Goal: Task Accomplishment & Management: Manage account settings

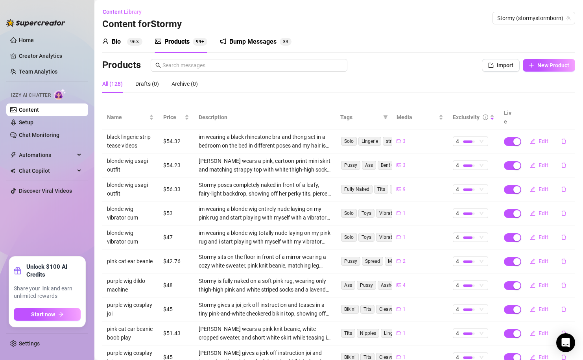
scroll to position [46, 0]
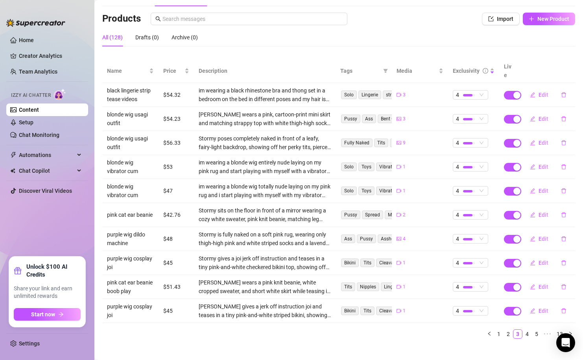
click at [293, 51] on div "All (128) Drafts (0) Archive (0)" at bounding box center [338, 40] width 473 height 24
click at [32, 39] on link "Home" at bounding box center [26, 40] width 15 height 6
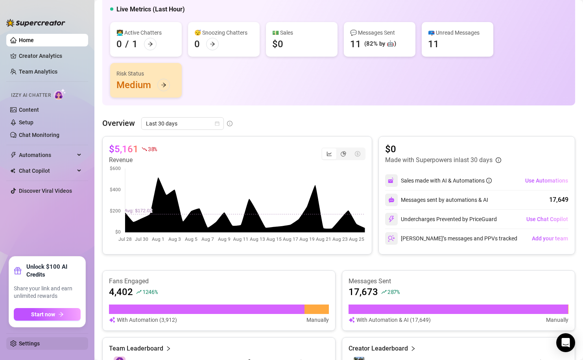
click at [33, 340] on link "Settings" at bounding box center [29, 343] width 21 height 6
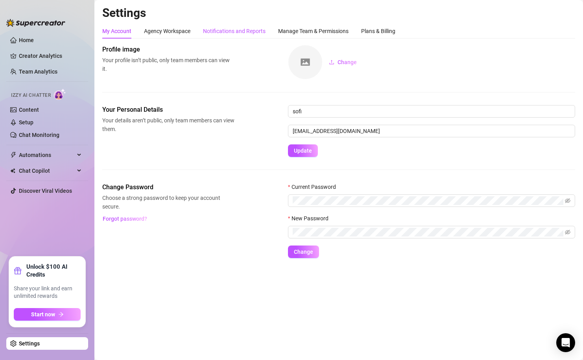
click at [246, 28] on div "Notifications and Reports" at bounding box center [234, 31] width 63 height 9
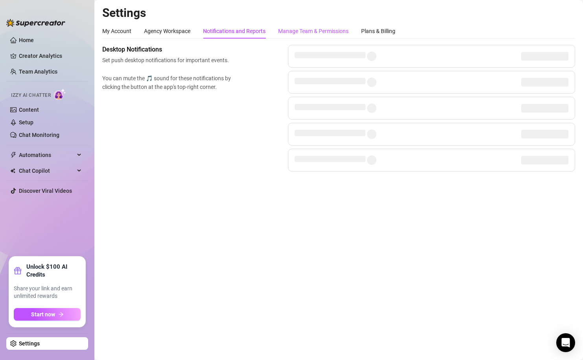
click at [298, 28] on div "Manage Team & Permissions" at bounding box center [313, 31] width 70 height 9
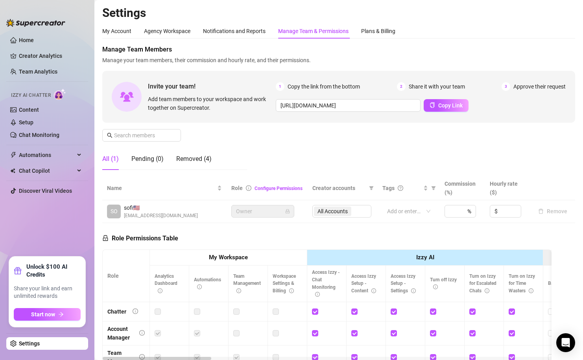
click at [359, 36] on div "My Account Agency Workspace Notifications and Reports Manage Team & Permissions…" at bounding box center [248, 31] width 293 height 15
click at [378, 33] on div "Plans & Billing" at bounding box center [378, 31] width 34 height 9
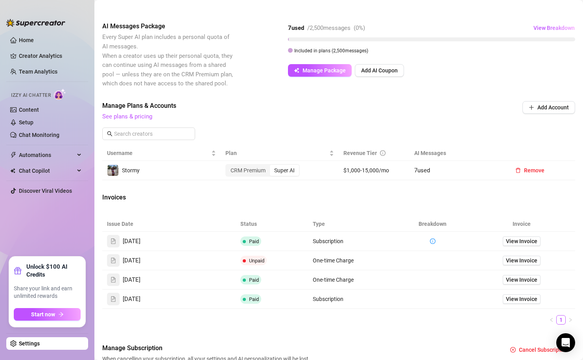
scroll to position [161, 0]
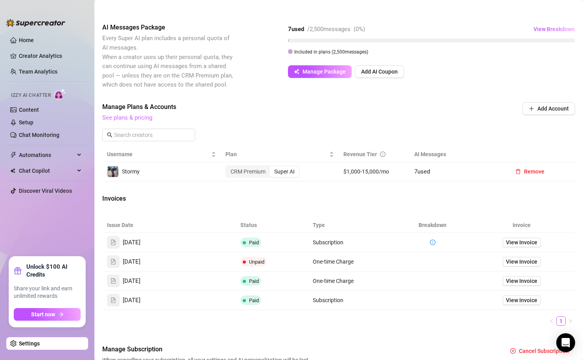
click at [146, 116] on link "See plans & pricing" at bounding box center [127, 117] width 50 height 7
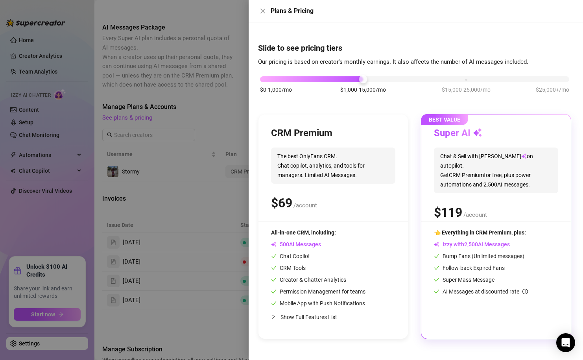
click at [202, 151] on div at bounding box center [291, 180] width 583 height 360
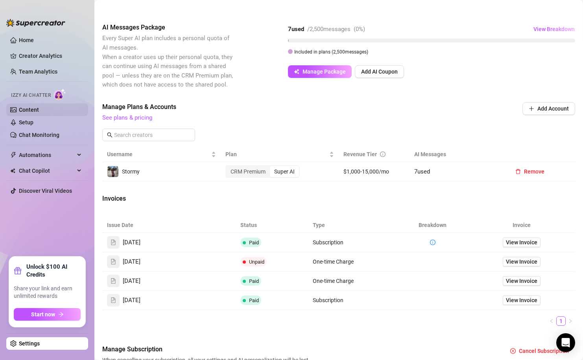
click at [39, 111] on link "Content" at bounding box center [29, 110] width 20 height 6
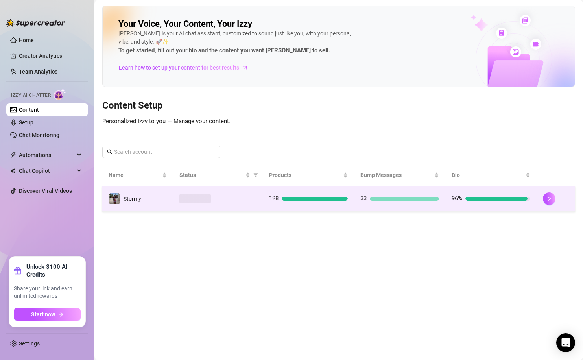
click at [248, 210] on td at bounding box center [217, 199] width 89 height 26
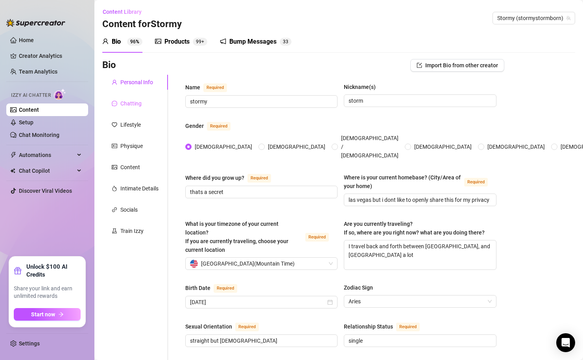
click at [145, 101] on div "Chatting" at bounding box center [135, 103] width 66 height 15
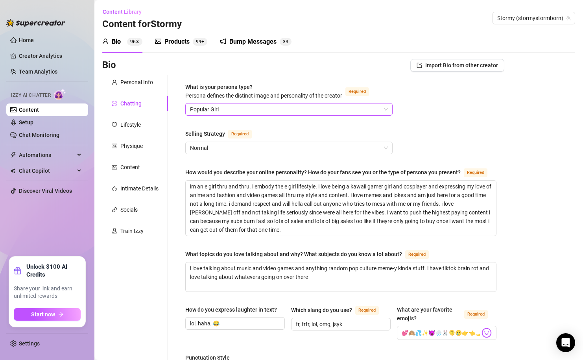
click at [219, 106] on span "Popular Girl" at bounding box center [289, 109] width 198 height 12
click at [312, 47] on div "Bio 96% Products 99+ Bump Messages 3 3" at bounding box center [338, 42] width 473 height 22
click at [32, 43] on link "Home" at bounding box center [26, 40] width 15 height 6
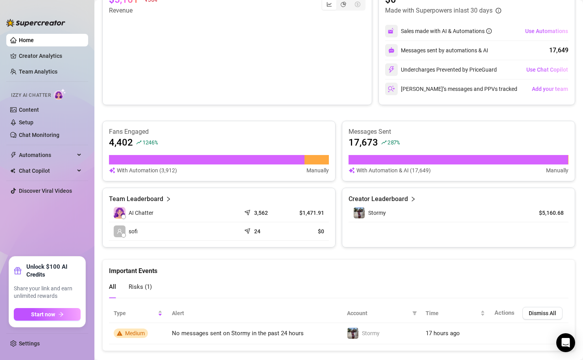
scroll to position [195, 0]
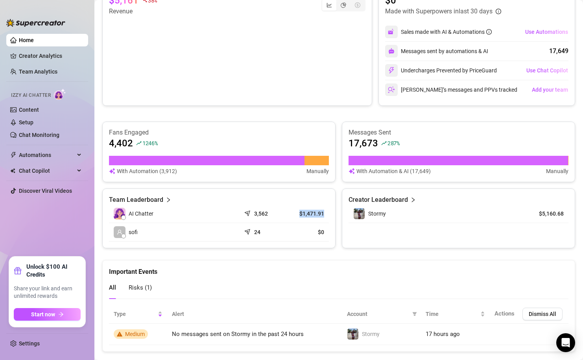
drag, startPoint x: 298, startPoint y: 213, endPoint x: 327, endPoint y: 214, distance: 29.1
click at [327, 214] on td "$1,471.91" at bounding box center [307, 213] width 44 height 18
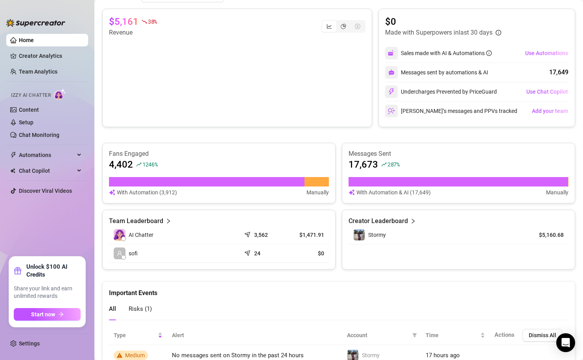
scroll to position [210, 0]
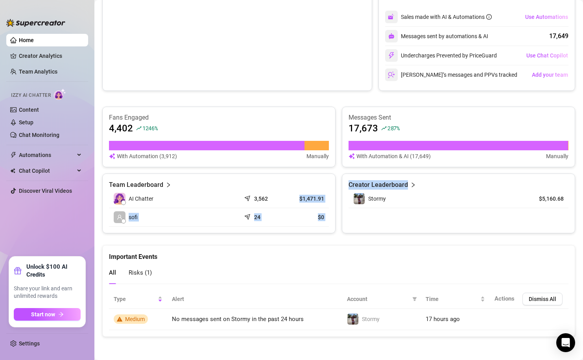
drag, startPoint x: 294, startPoint y: 197, endPoint x: 343, endPoint y: 197, distance: 49.5
click at [343, 197] on div "Team Leaderboard AI Chatter 3,562 $1,471.91 sofi 24 $0 Creator Leaderboard Stor…" at bounding box center [338, 203] width 473 height 60
click at [343, 197] on div "Creator Leaderboard Stormy $5,160.68" at bounding box center [458, 203] width 233 height 60
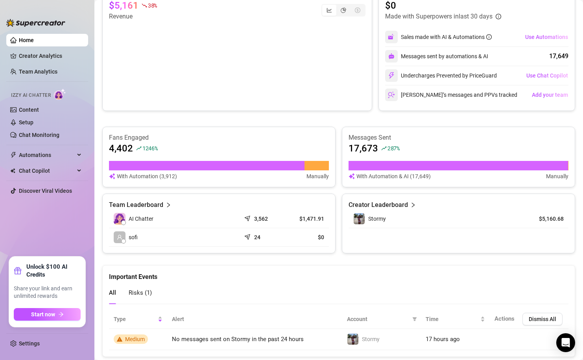
scroll to position [179, 0]
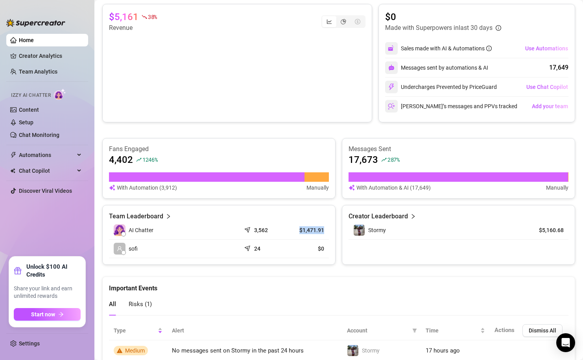
drag, startPoint x: 298, startPoint y: 228, endPoint x: 324, endPoint y: 229, distance: 26.7
click at [324, 229] on td "$1,471.91" at bounding box center [307, 230] width 44 height 18
drag, startPoint x: 324, startPoint y: 229, endPoint x: 302, endPoint y: 228, distance: 22.0
click at [302, 228] on td "$1,471.91" at bounding box center [307, 230] width 44 height 18
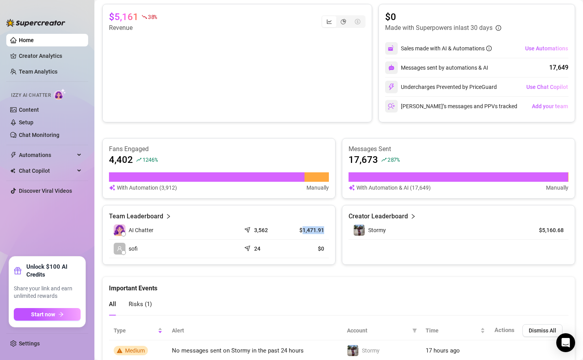
click at [302, 228] on article "$1,471.91" at bounding box center [306, 230] width 35 height 8
click at [319, 230] on article "$1,471.91" at bounding box center [306, 230] width 35 height 8
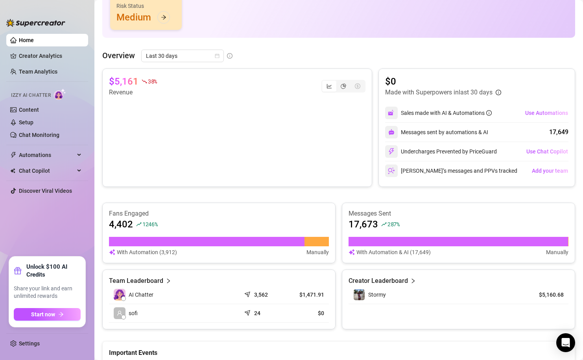
scroll to position [0, 0]
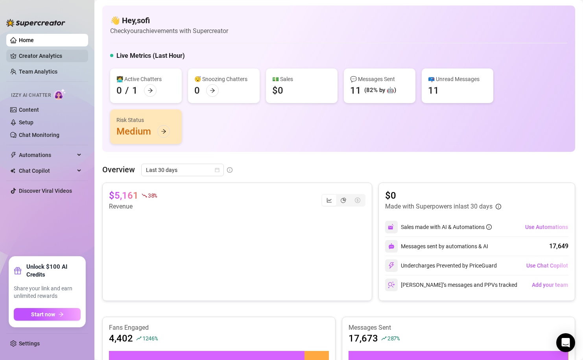
click at [27, 57] on link "Creator Analytics" at bounding box center [50, 56] width 63 height 13
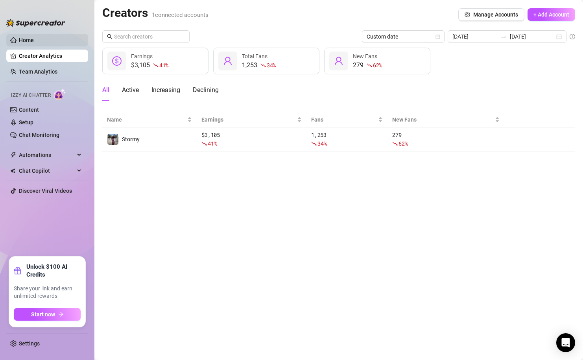
click at [24, 42] on link "Home" at bounding box center [26, 40] width 15 height 6
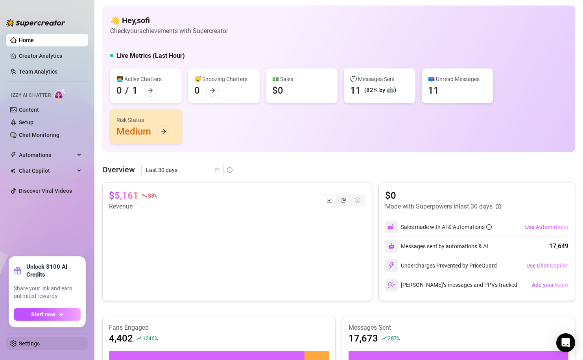
click at [24, 345] on link "Settings" at bounding box center [29, 343] width 21 height 6
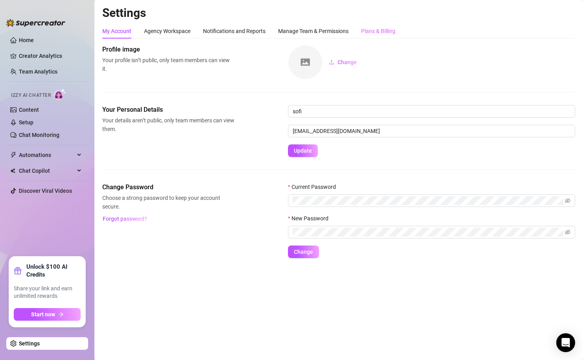
click at [370, 35] on div "Plans & Billing" at bounding box center [378, 31] width 34 height 15
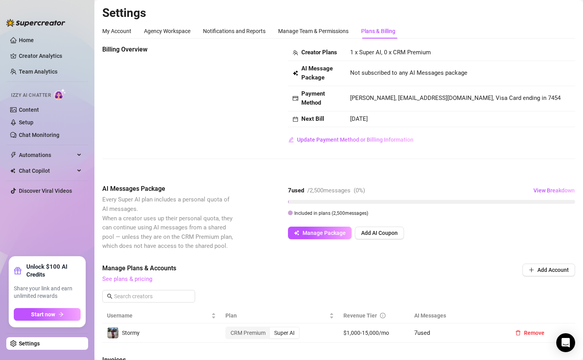
click at [133, 282] on link "See plans & pricing" at bounding box center [127, 278] width 50 height 7
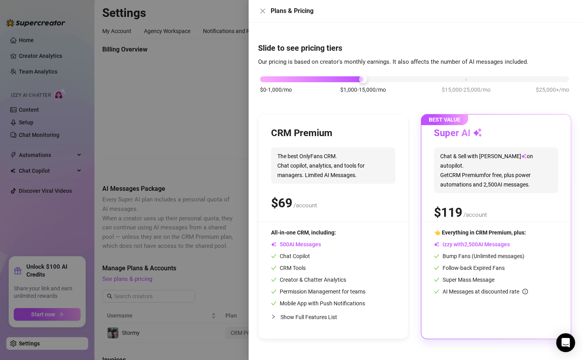
click at [269, 79] on div "$0-1,000/mo $1,000-15,000/mo $15,000-25,000/mo $25,000+/mo" at bounding box center [414, 77] width 309 height 5
click at [361, 79] on div "$0-1,000/mo $1,000-15,000/mo $15,000-25,000/mo $25,000+/mo" at bounding box center [414, 77] width 309 height 5
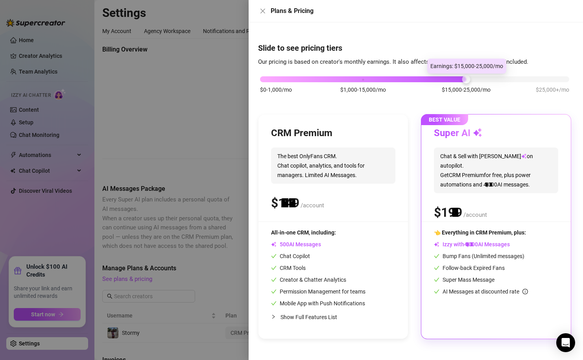
click at [472, 78] on div at bounding box center [414, 79] width 309 height 6
click at [548, 79] on div "$0-1,000/mo $1,000-15,000/mo $15,000-25,000/mo $25,000+/mo" at bounding box center [414, 77] width 309 height 5
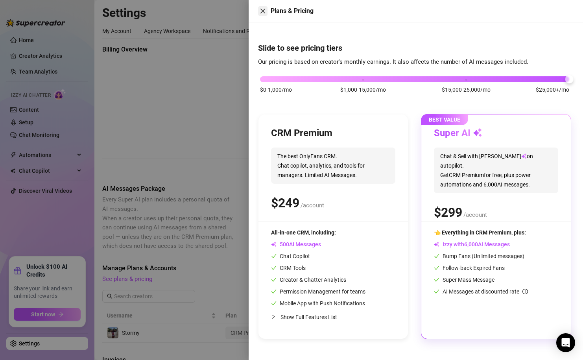
click at [261, 11] on icon "close" at bounding box center [262, 11] width 6 height 6
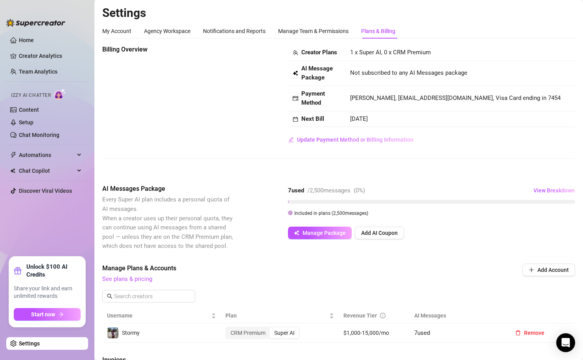
click at [235, 91] on div "Billing Overview Creator Plans 1 x Super AI, 0 x CRM Premium AI Message Package…" at bounding box center [338, 95] width 473 height 101
click at [19, 43] on link "Home" at bounding box center [26, 40] width 15 height 6
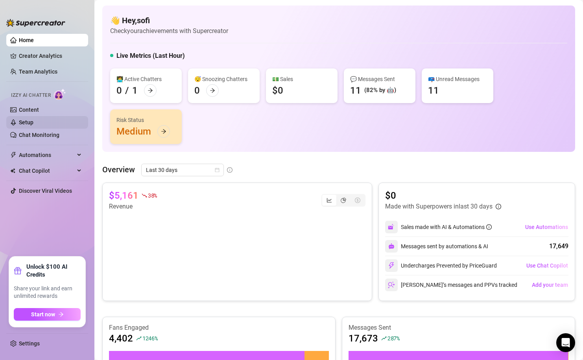
click at [31, 122] on link "Setup" at bounding box center [26, 122] width 15 height 6
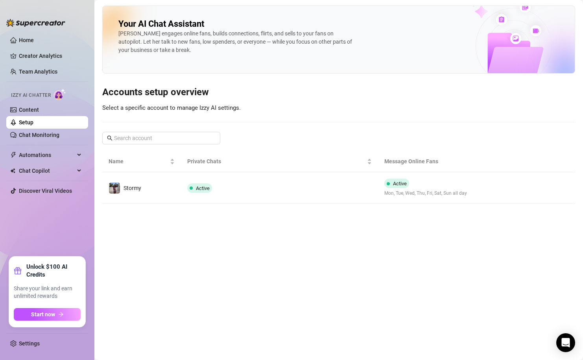
click at [12, 97] on span "Izzy AI Chatter" at bounding box center [31, 95] width 40 height 7
click at [20, 103] on div "Izzy AI Chatter" at bounding box center [46, 94] width 83 height 18
click at [29, 112] on link "Content" at bounding box center [29, 110] width 20 height 6
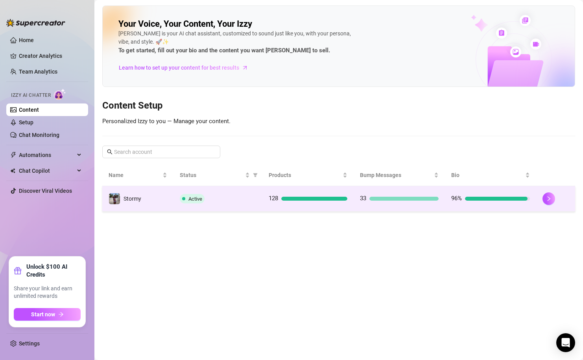
click at [256, 208] on td "Active" at bounding box center [217, 199] width 89 height 26
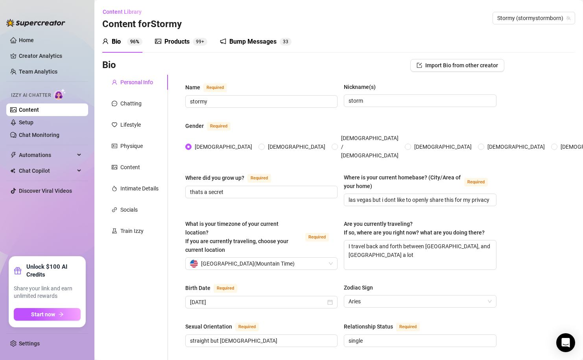
click at [195, 40] on sup "99+" at bounding box center [200, 42] width 15 height 8
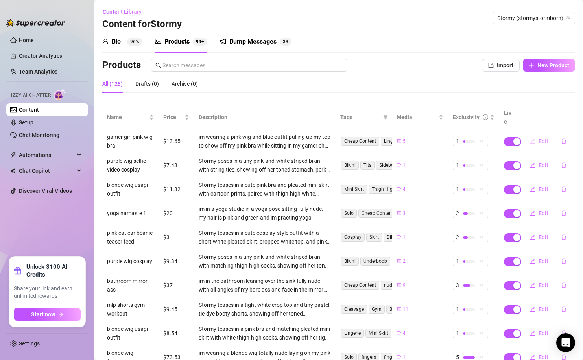
click at [537, 135] on button "Edit" at bounding box center [538, 141] width 31 height 13
type textarea "if my titties were a controller how hard would you button mash them? asking for…"
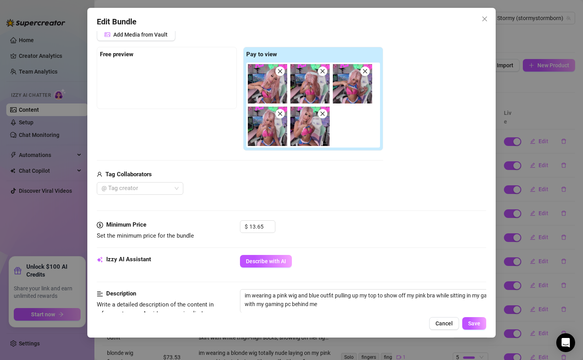
scroll to position [112, 0]
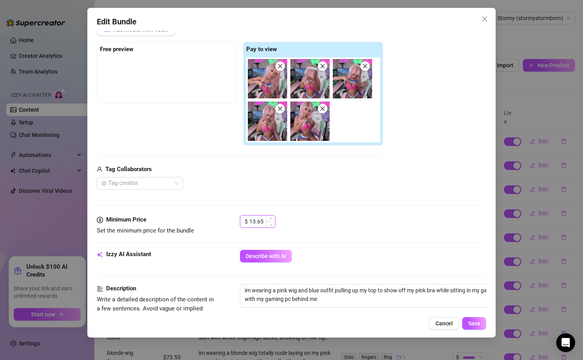
click at [257, 223] on input "13.65" at bounding box center [262, 221] width 26 height 12
type input "17.34"
click at [468, 323] on span "Save" at bounding box center [474, 323] width 12 height 6
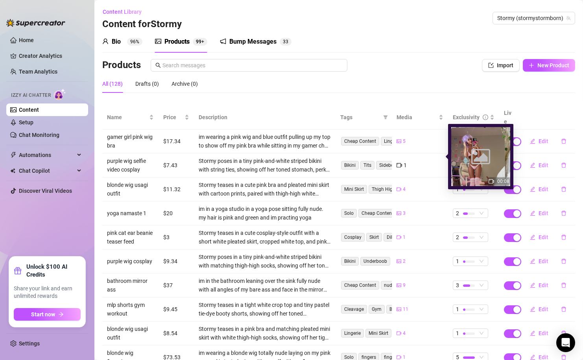
click at [403, 161] on div "1" at bounding box center [401, 165] width 10 height 9
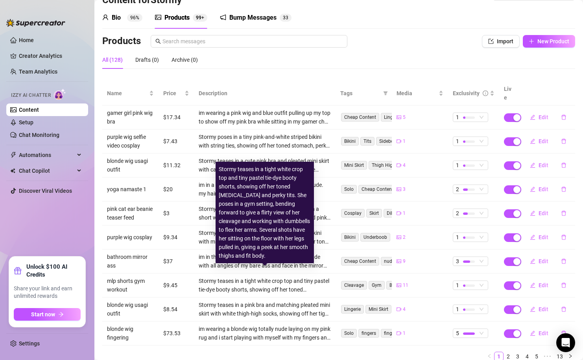
scroll to position [46, 0]
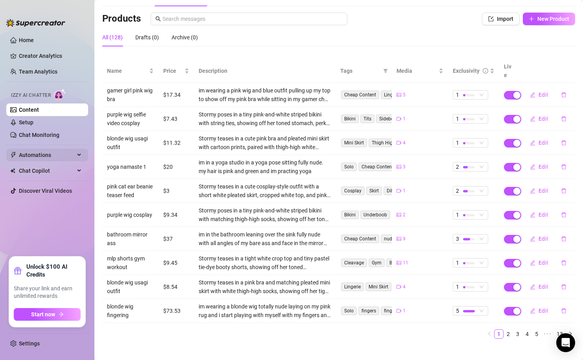
click at [61, 154] on span "Automations" at bounding box center [47, 155] width 56 height 13
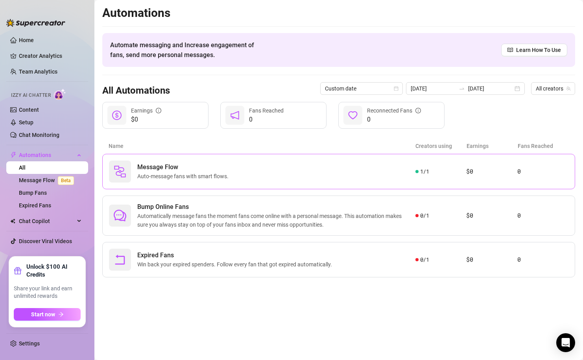
click at [364, 164] on div "Message Flow Auto-message fans with smart flows." at bounding box center [262, 171] width 306 height 22
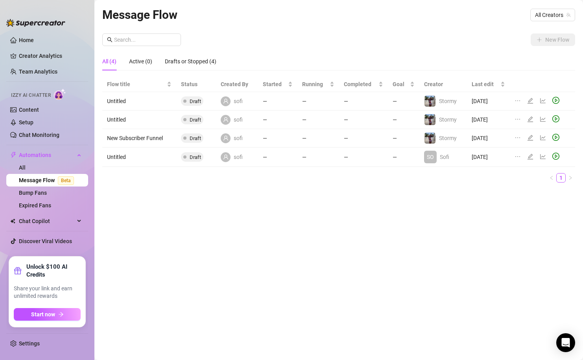
click at [440, 47] on div "New Flow All (4) Active (0) Drafts or Stopped (4) Flow title Status Created By …" at bounding box center [338, 110] width 473 height 155
click at [549, 7] on div "Message Flow All Creators" at bounding box center [338, 15] width 473 height 18
click at [548, 11] on span "All Creators" at bounding box center [552, 15] width 35 height 12
click at [515, 47] on span "Stormy" at bounding box center [510, 43] width 18 height 9
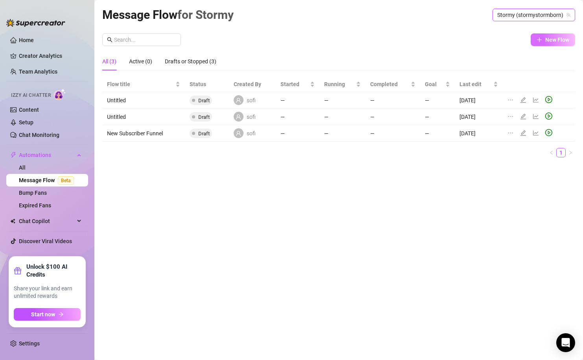
click at [545, 42] on span "New Flow" at bounding box center [557, 40] width 24 height 6
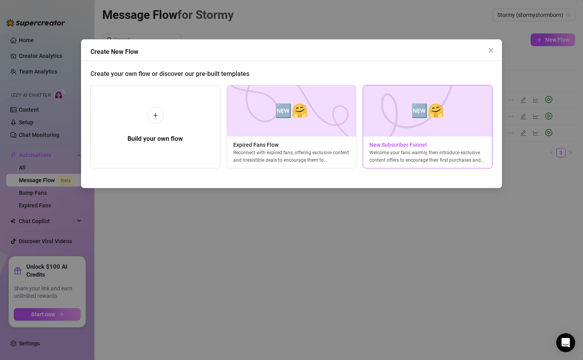
click at [400, 151] on div "Welcome your fans warmly, then introduce exclusive content offers to encourage …" at bounding box center [427, 156] width 129 height 14
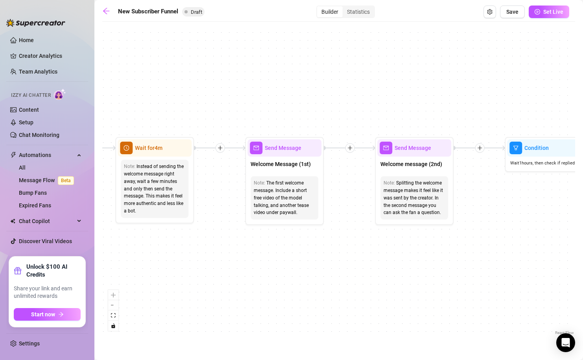
drag, startPoint x: 144, startPoint y: 236, endPoint x: 368, endPoint y: 224, distance: 223.6
click at [369, 224] on div "If True If True If True If False If False If False If True If False Merge Merge…" at bounding box center [338, 181] width 473 height 311
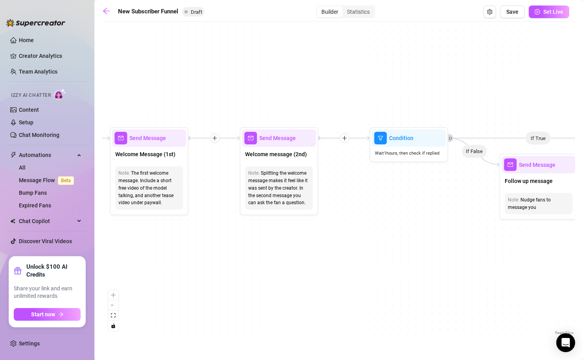
drag, startPoint x: 493, startPoint y: 271, endPoint x: 345, endPoint y: 255, distance: 148.4
click at [345, 255] on div "If True If True If True If False If False If False If True If False Merge Merge…" at bounding box center [338, 181] width 473 height 311
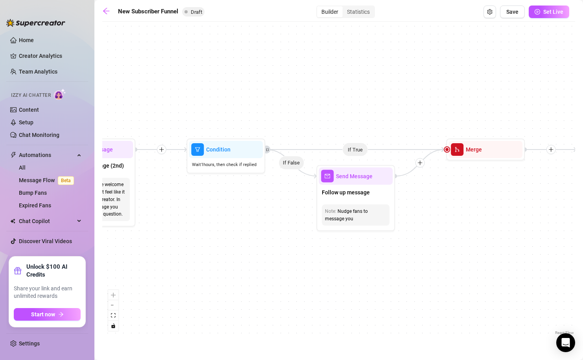
drag, startPoint x: 345, startPoint y: 256, endPoint x: 164, endPoint y: 264, distance: 181.9
click at [165, 265] on div "If True If True If True If False If False If False If True If False Merge Merge…" at bounding box center [338, 181] width 473 height 311
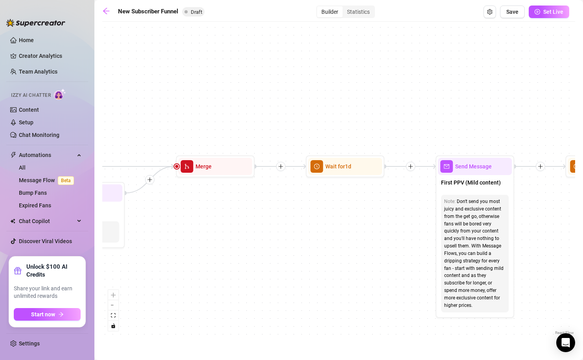
drag, startPoint x: 492, startPoint y: 266, endPoint x: 207, endPoint y: 289, distance: 286.0
click at [207, 289] on div "If True If True If True If False If False If False If True If False Merge Merge…" at bounding box center [338, 181] width 473 height 311
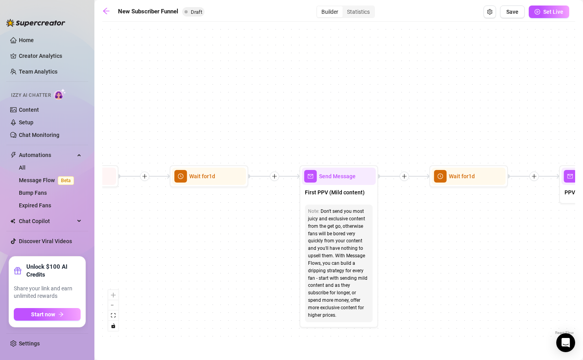
drag, startPoint x: 376, startPoint y: 269, endPoint x: 236, endPoint y: 278, distance: 140.7
click at [236, 278] on div "If True If True If True If False If False If False If True If False Merge Merge…" at bounding box center [338, 181] width 473 height 311
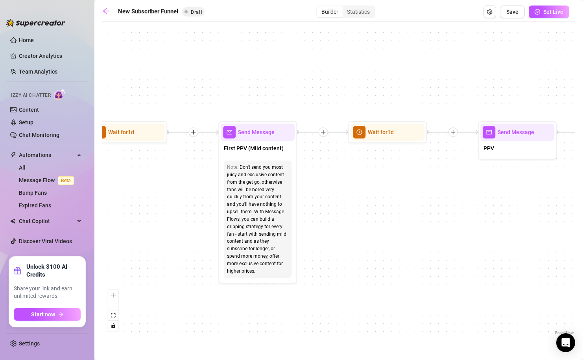
drag, startPoint x: 468, startPoint y: 287, endPoint x: 410, endPoint y: 239, distance: 75.1
click at [411, 240] on div "If True If True If True If False If False If False If True If False Merge Merge…" at bounding box center [338, 181] width 473 height 311
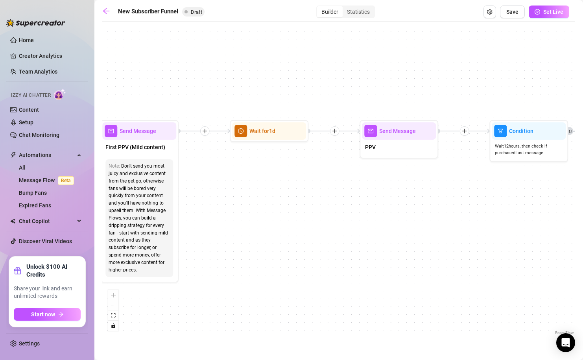
drag, startPoint x: 487, startPoint y: 247, endPoint x: 321, endPoint y: 246, distance: 166.3
click at [321, 246] on div "If True If True If True If False If False If False If True If False Merge Merge…" at bounding box center [338, 181] width 473 height 311
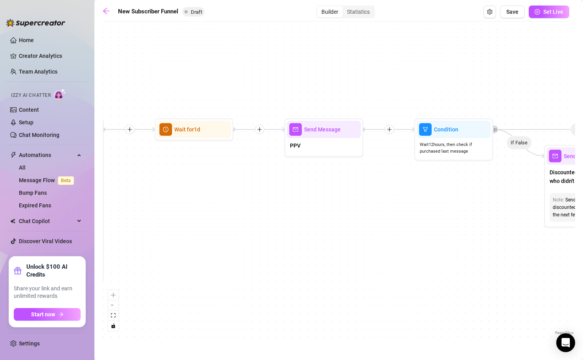
drag, startPoint x: 307, startPoint y: 247, endPoint x: 194, endPoint y: 241, distance: 113.4
click at [196, 241] on div "If True If True If True If False If False If False If True If False Merge Merge…" at bounding box center [338, 181] width 473 height 311
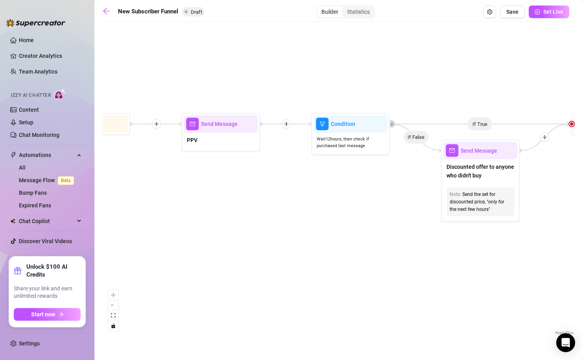
drag, startPoint x: 401, startPoint y: 264, endPoint x: 159, endPoint y: 245, distance: 242.2
click at [163, 245] on div "If True If True If True If False If False If False If True If False Merge Merge…" at bounding box center [338, 181] width 473 height 311
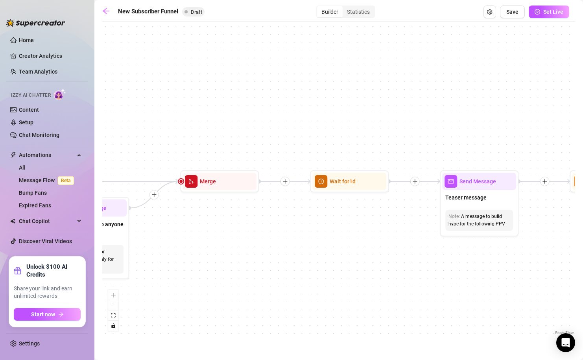
drag, startPoint x: 388, startPoint y: 194, endPoint x: 177, endPoint y: 293, distance: 232.7
click at [179, 293] on div "If True If True If True If False If False If False If True If False Merge Merge…" at bounding box center [338, 181] width 473 height 311
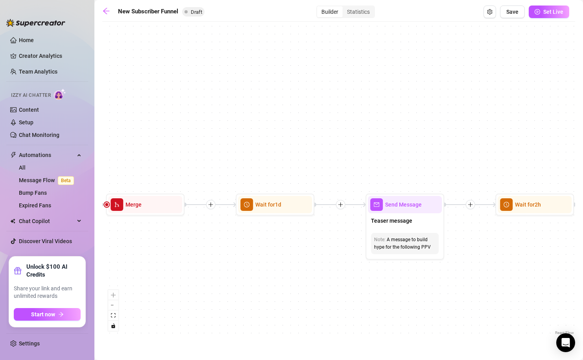
drag, startPoint x: 397, startPoint y: 288, endPoint x: 195, endPoint y: 224, distance: 211.8
click at [195, 224] on div "If True If True If True If False If False If False If True If False Merge Merge…" at bounding box center [338, 181] width 473 height 311
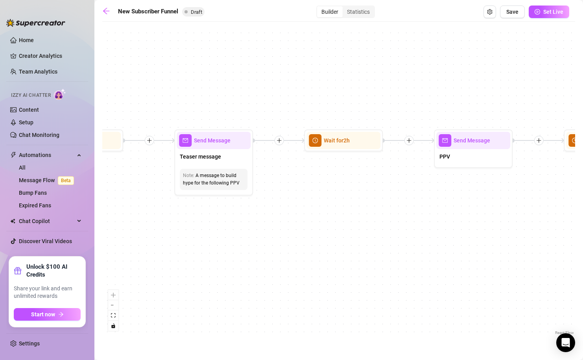
drag, startPoint x: 389, startPoint y: 244, endPoint x: 173, endPoint y: 239, distance: 216.3
click at [175, 239] on div "If True If True If True If False If False If False If True If False Merge Merge…" at bounding box center [338, 181] width 473 height 311
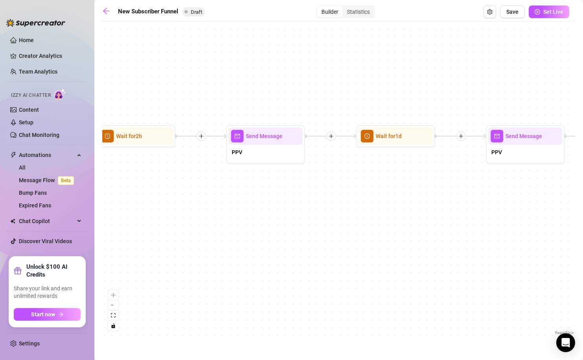
drag, startPoint x: 434, startPoint y: 241, endPoint x: 210, endPoint y: 251, distance: 224.3
click at [214, 252] on div "If True If True If True If False If False If False If True If False Merge Merge…" at bounding box center [338, 181] width 473 height 311
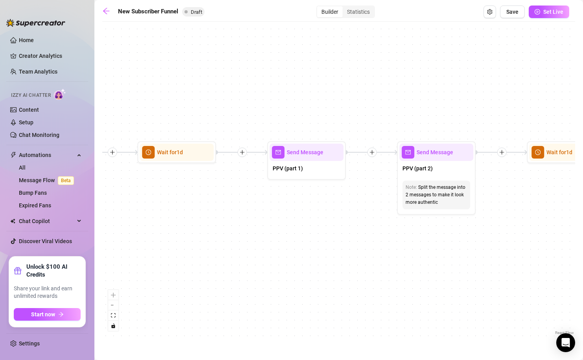
drag, startPoint x: 444, startPoint y: 241, endPoint x: 155, endPoint y: 237, distance: 288.6
click at [159, 239] on div "If True If True If True If False If False If False If True If False Merge Merge…" at bounding box center [338, 181] width 473 height 311
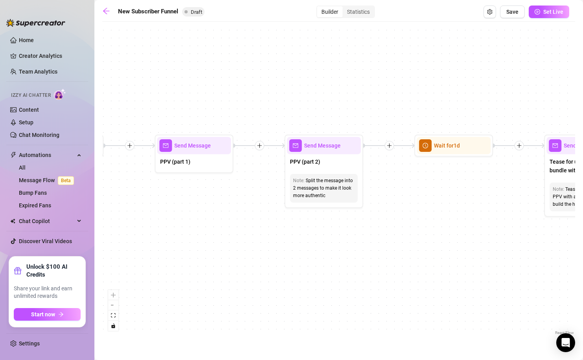
drag, startPoint x: 357, startPoint y: 245, endPoint x: 200, endPoint y: 232, distance: 157.8
click at [201, 233] on div "If True If True If True If False If False If False If True If False Merge Merge…" at bounding box center [338, 181] width 473 height 311
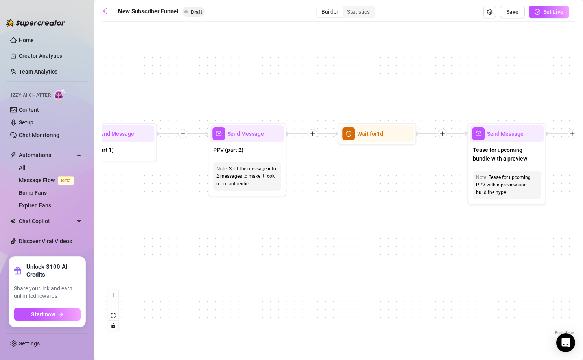
drag, startPoint x: 419, startPoint y: 232, endPoint x: 242, endPoint y: 227, distance: 176.6
click at [246, 229] on div "If True If True If True If False If False If False If True If False Merge Merge…" at bounding box center [338, 181] width 473 height 311
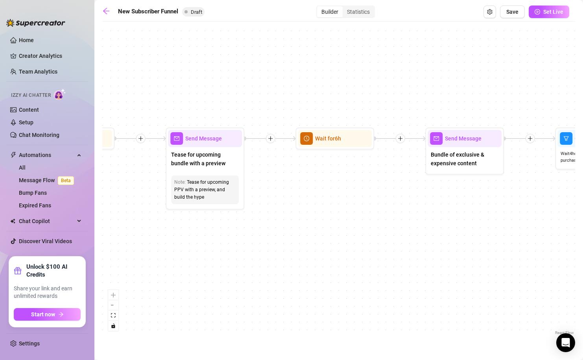
drag, startPoint x: 433, startPoint y: 236, endPoint x: 228, endPoint y: 243, distance: 205.0
click at [230, 244] on div "If True If True If True If False If False If False If True If False Merge Merge…" at bounding box center [338, 181] width 473 height 311
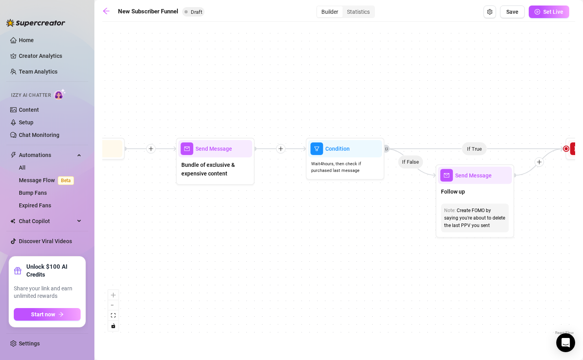
drag, startPoint x: 414, startPoint y: 239, endPoint x: 208, endPoint y: 248, distance: 206.2
click at [213, 248] on div "If True If True If True If False If False If False If True If False Merge Merge…" at bounding box center [338, 181] width 473 height 311
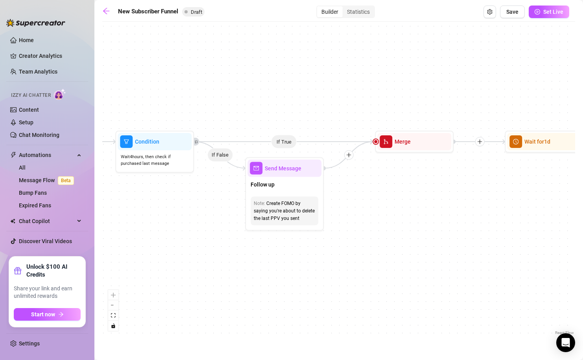
drag, startPoint x: 445, startPoint y: 271, endPoint x: 275, endPoint y: 262, distance: 170.5
click at [275, 262] on div "If True If True If True If False If False If False If True If False Merge Merge…" at bounding box center [338, 181] width 473 height 311
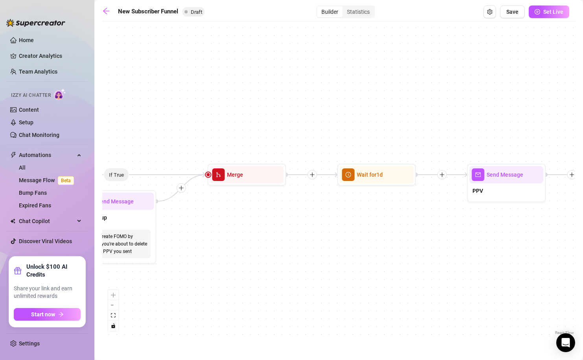
drag, startPoint x: 462, startPoint y: 234, endPoint x: 146, endPoint y: 299, distance: 323.1
click at [148, 299] on div "If True If True If True If False If False If False If True If False Merge Merge…" at bounding box center [338, 181] width 473 height 311
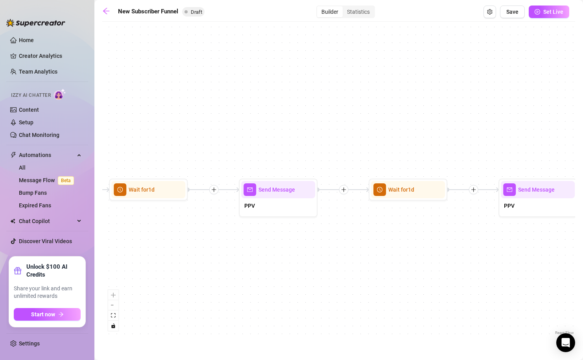
drag, startPoint x: 407, startPoint y: 285, endPoint x: 216, endPoint y: 199, distance: 209.0
click at [221, 199] on div "If True If True If True If False If False If False If True If False Merge Merge…" at bounding box center [338, 181] width 473 height 311
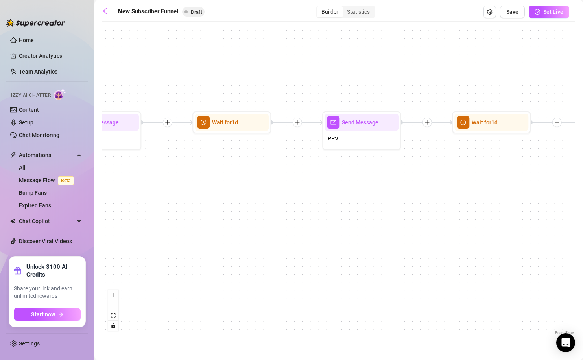
drag, startPoint x: 506, startPoint y: 214, endPoint x: 202, endPoint y: 227, distance: 304.2
click at [209, 228] on div "If True If True If True If False If False If False If True If False Merge Merge…" at bounding box center [338, 181] width 473 height 311
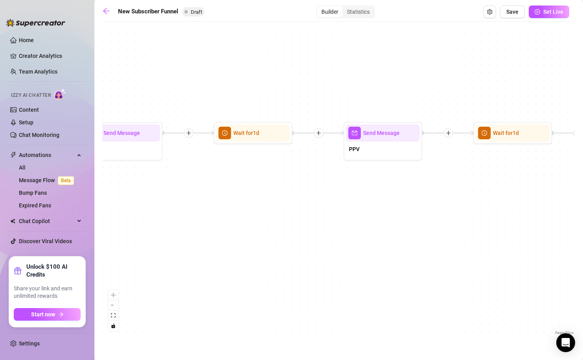
drag, startPoint x: 470, startPoint y: 223, endPoint x: 183, endPoint y: 213, distance: 286.8
click at [185, 214] on div "If True If True If True If False If False If False If True If False Merge Merge…" at bounding box center [338, 181] width 473 height 311
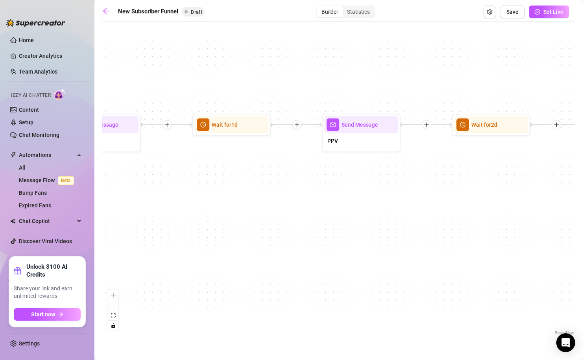
drag, startPoint x: 452, startPoint y: 227, endPoint x: 249, endPoint y: 219, distance: 202.6
click at [257, 223] on div "If True If True If True If False If False If False If True If False Merge Merge…" at bounding box center [338, 181] width 473 height 311
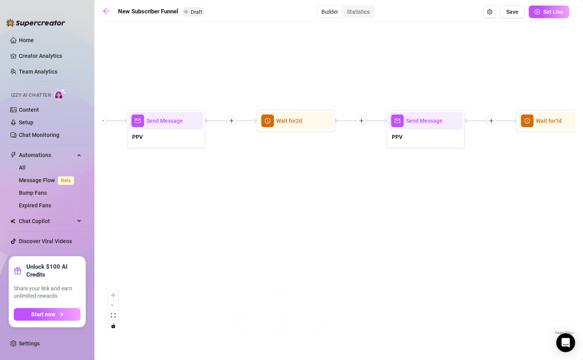
drag, startPoint x: 526, startPoint y: 197, endPoint x: 408, endPoint y: 197, distance: 118.0
click at [417, 198] on div "If True If True If True If False If False If False If True If False Merge Merge…" at bounding box center [338, 181] width 473 height 311
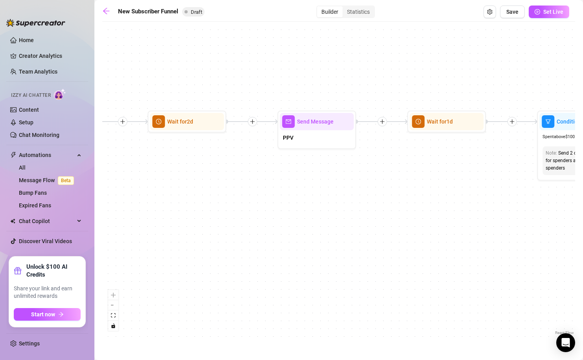
click at [543, 22] on div "New Subscriber Funnel Draft Builder Statistics Save Set Live If True If True If…" at bounding box center [338, 171] width 473 height 331
click at [543, 14] on button "Set Live" at bounding box center [548, 12] width 40 height 13
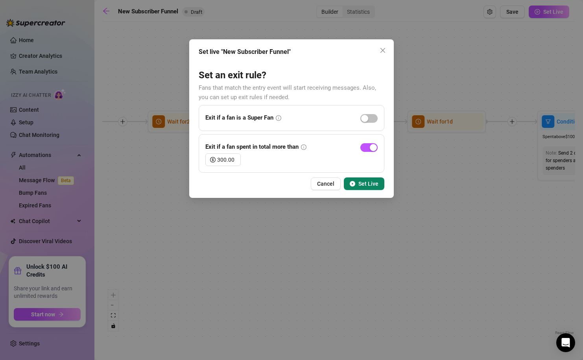
click at [279, 118] on icon "info-circle" at bounding box center [278, 118] width 1 height 3
drag, startPoint x: 215, startPoint y: 90, endPoint x: 317, endPoint y: 88, distance: 101.9
click at [317, 88] on span "Fans that match the entry event will start receiving messages. Also, you can se…" at bounding box center [287, 92] width 177 height 17
click at [371, 151] on span "button" at bounding box center [368, 147] width 17 height 9
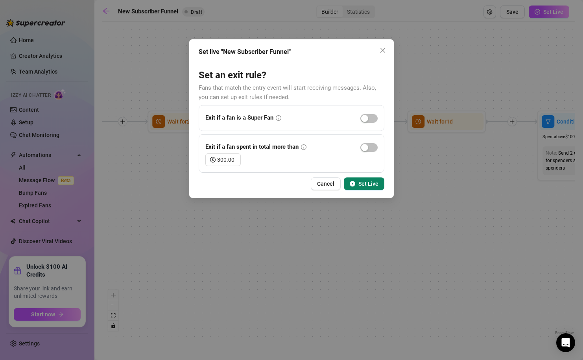
click at [375, 182] on span "Set Live" at bounding box center [368, 183] width 20 height 6
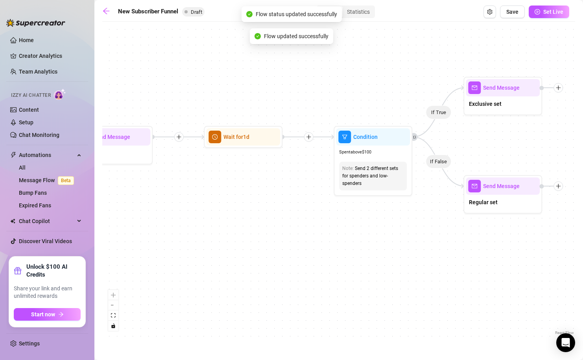
drag, startPoint x: 543, startPoint y: 210, endPoint x: 291, endPoint y: 216, distance: 251.7
click at [291, 216] on div "If True If True If True If False If False If False If True If False Merge Merge…" at bounding box center [338, 181] width 473 height 311
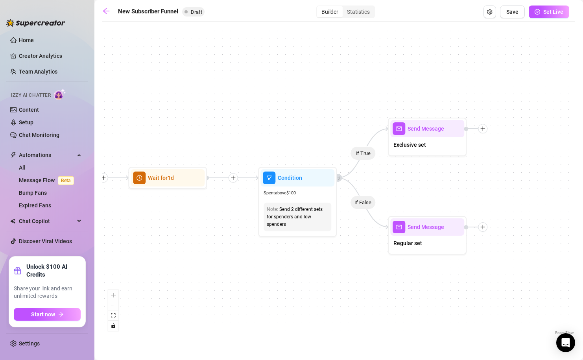
drag, startPoint x: 426, startPoint y: 230, endPoint x: 397, endPoint y: 280, distance: 57.1
click at [398, 280] on div "If True If True If True If False If False If False If True If False Merge Merge…" at bounding box center [338, 181] width 473 height 311
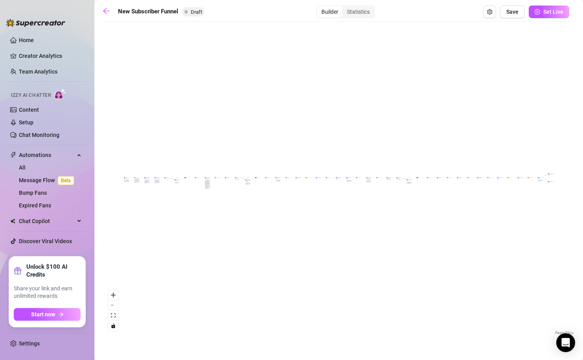
drag, startPoint x: 207, startPoint y: 272, endPoint x: 268, endPoint y: 270, distance: 61.4
click at [116, 293] on button "zoom in" at bounding box center [113, 295] width 10 height 10
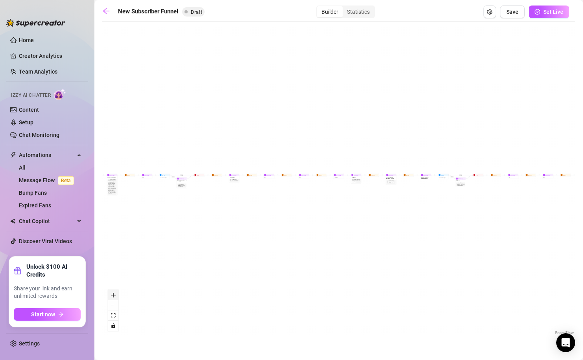
click at [116, 293] on button "zoom in" at bounding box center [113, 295] width 10 height 10
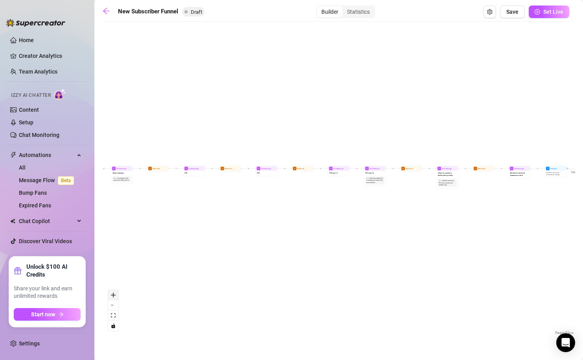
click at [116, 293] on button "zoom in" at bounding box center [113, 295] width 10 height 10
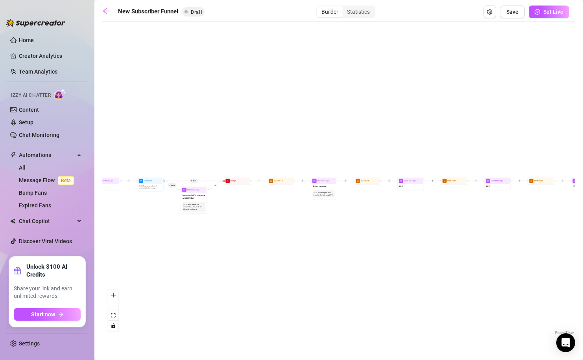
drag, startPoint x: 119, startPoint y: 239, endPoint x: 367, endPoint y: 254, distance: 248.9
click at [366, 254] on div "If True If False If True If False If True If False If True If False Merge Merge…" at bounding box center [338, 181] width 473 height 311
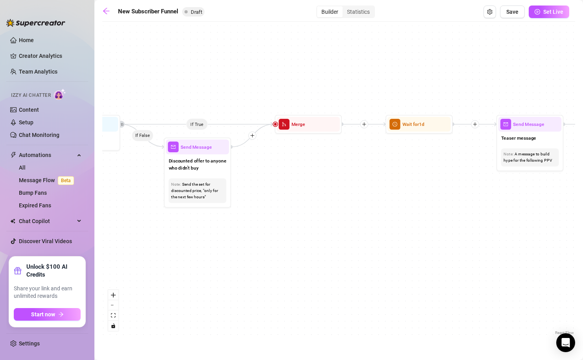
drag, startPoint x: 184, startPoint y: 179, endPoint x: 554, endPoint y: 284, distance: 383.8
click at [554, 284] on div "If True If False If True If False If True If False If True If False Merge Merge…" at bounding box center [338, 181] width 473 height 311
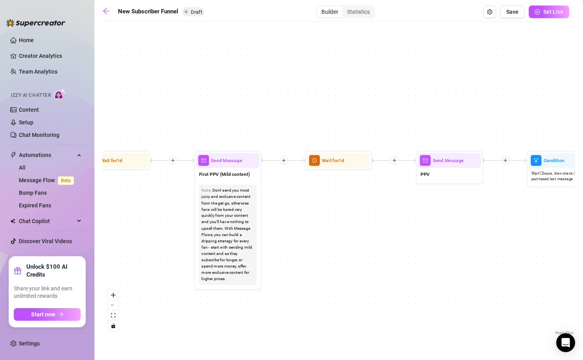
drag
click at [582, 258] on html "Home Creator Analytics Team Analytics Izzy AI Chatter Content Setup Chat Monito…" at bounding box center [291, 180] width 583 height 360
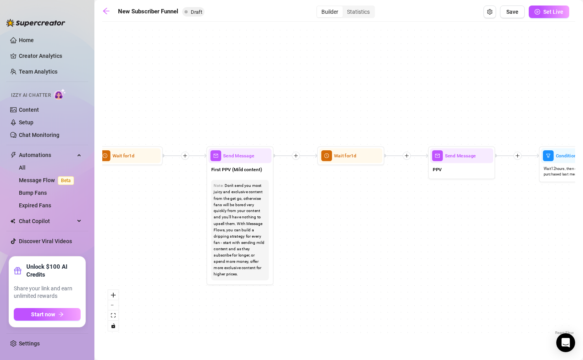
click at [203, 228] on div "If True If False If True If False If True If False If True If False Merge Merge…" at bounding box center [338, 181] width 473 height 311
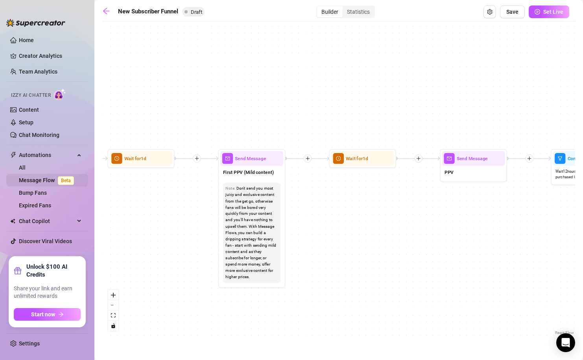
click at [46, 182] on link "Message Flow Beta" at bounding box center [48, 180] width 58 height 6
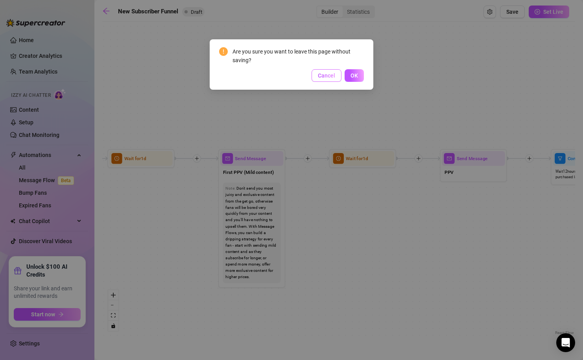
click at [323, 76] on span "Cancel" at bounding box center [326, 75] width 17 height 6
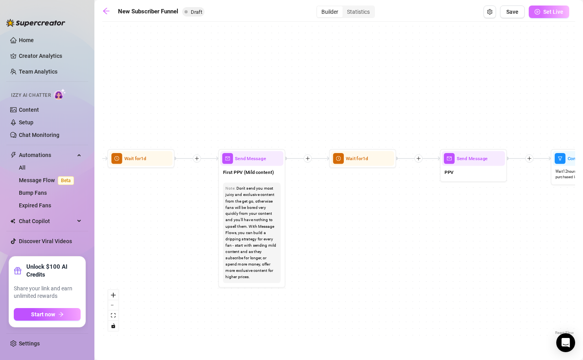
click at [548, 9] on span "Set Live" at bounding box center [553, 12] width 20 height 6
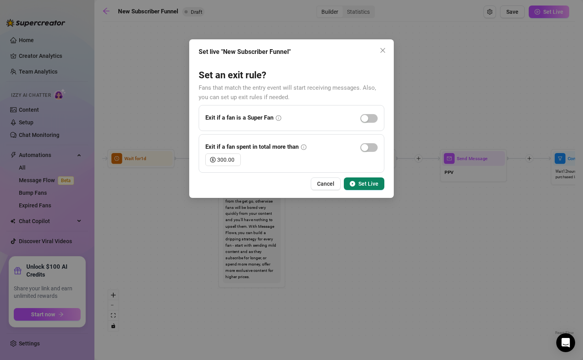
click at [379, 182] on button "Set Live" at bounding box center [364, 183] width 40 height 13
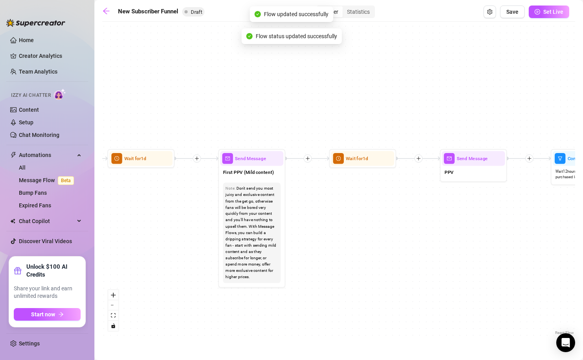
click at [100, 11] on main "New Subscriber Funnel Draft Builder Statistics Save Set Live If True If False I…" at bounding box center [338, 180] width 488 height 360
click at [107, 11] on icon "arrow-left" at bounding box center [106, 11] width 6 height 6
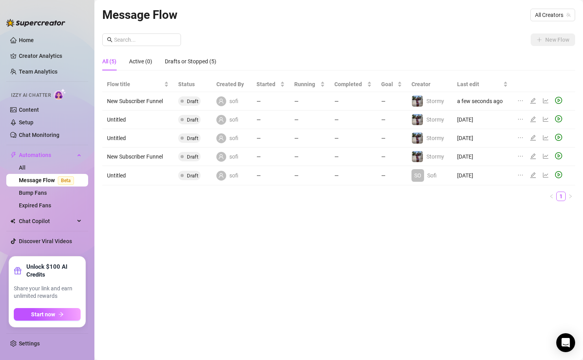
click at [190, 101] on span "Draft" at bounding box center [192, 101] width 11 height 6
click at [558, 100] on icon "play-circle" at bounding box center [559, 101] width 3 height 4
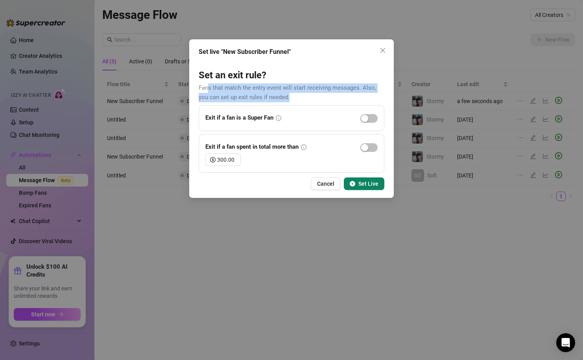
drag, startPoint x: 208, startPoint y: 88, endPoint x: 360, endPoint y: 92, distance: 152.2
click at [361, 92] on form "Set an exit rule? Fans that match the entry event will start receiving messages…" at bounding box center [292, 120] width 186 height 103
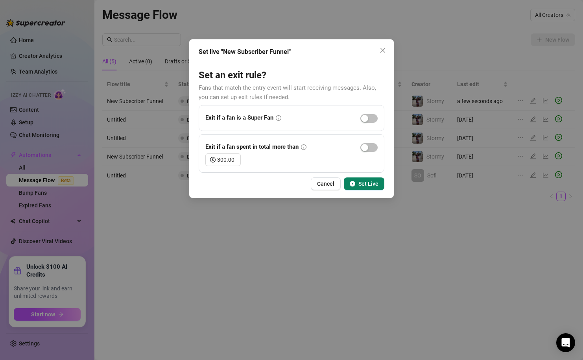
click at [313, 94] on form "Set an exit rule? Fans that match the entry event will start receiving messages…" at bounding box center [292, 120] width 186 height 103
click at [368, 185] on span "Set Live" at bounding box center [368, 183] width 20 height 6
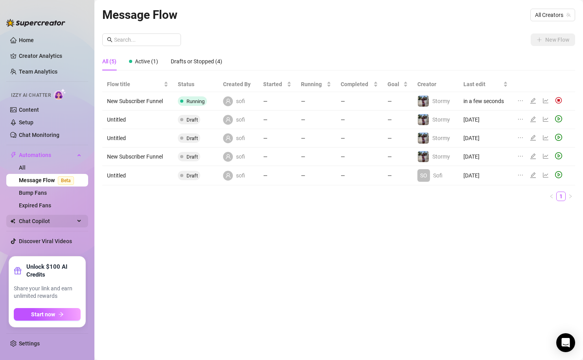
click at [27, 221] on span "Chat Copilot" at bounding box center [47, 221] width 56 height 13
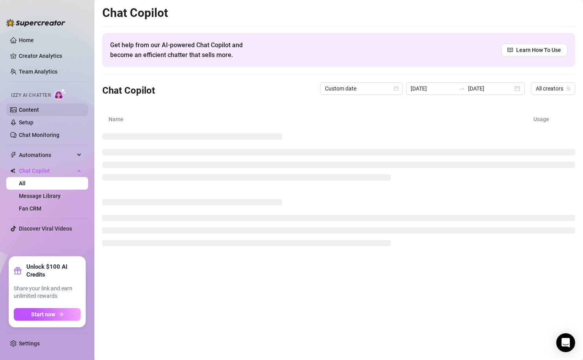
click at [38, 108] on link "Content" at bounding box center [29, 110] width 20 height 6
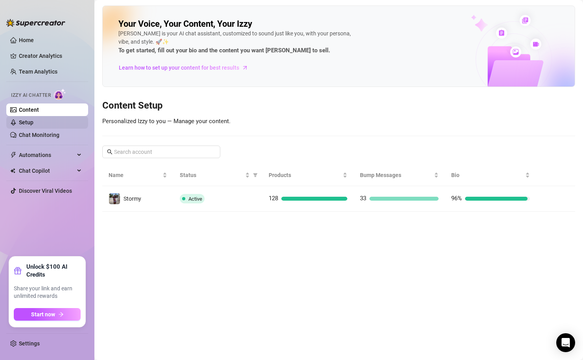
click at [33, 121] on link "Setup" at bounding box center [26, 122] width 15 height 6
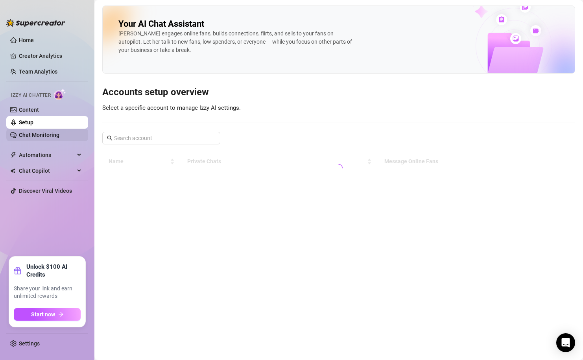
click at [48, 133] on link "Chat Monitoring" at bounding box center [39, 135] width 40 height 6
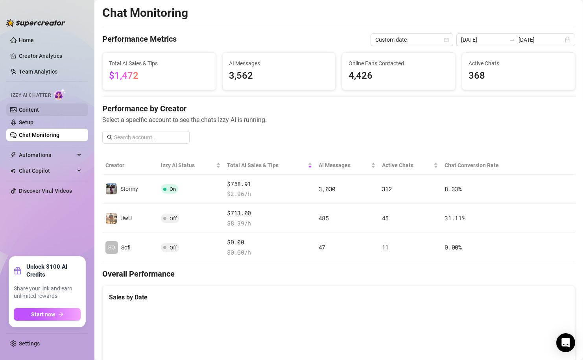
click at [39, 107] on link "Content" at bounding box center [29, 110] width 20 height 6
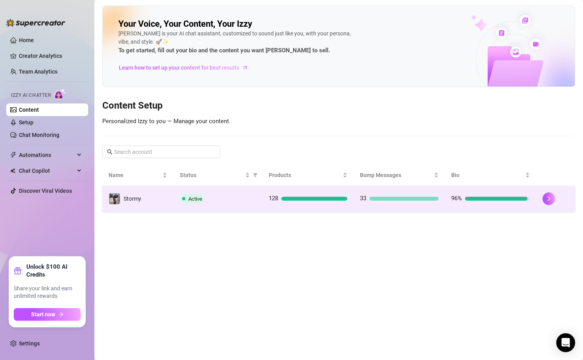
click at [241, 204] on td "Active" at bounding box center [217, 199] width 89 height 26
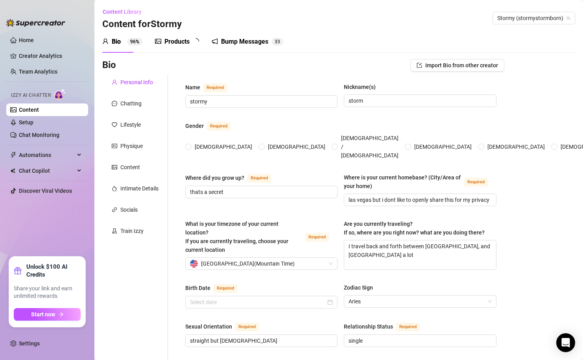
radio input "true"
type input "[DATE]"
click at [156, 32] on div "Products 99+" at bounding box center [181, 42] width 52 height 22
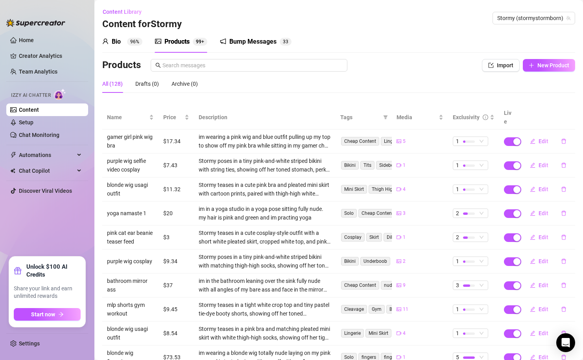
scroll to position [46, 0]
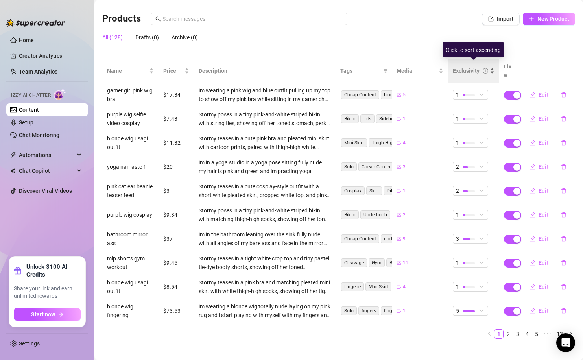
click at [462, 71] on div "Exclusivity" at bounding box center [474, 70] width 42 height 9
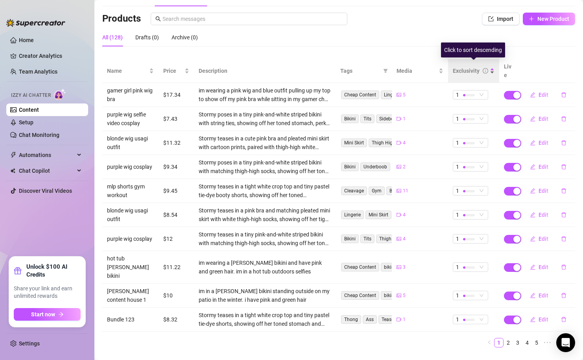
click at [474, 67] on div "Exclusivity" at bounding box center [466, 70] width 27 height 9
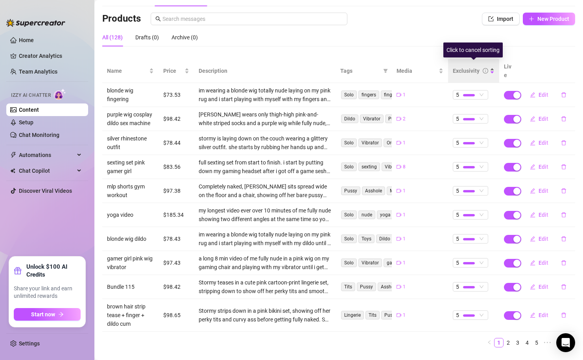
click at [473, 71] on div "Exclusivity" at bounding box center [474, 70] width 42 height 9
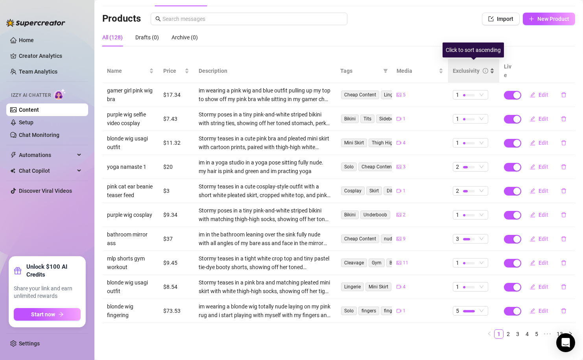
click at [473, 71] on div "Exclusivity" at bounding box center [474, 70] width 42 height 9
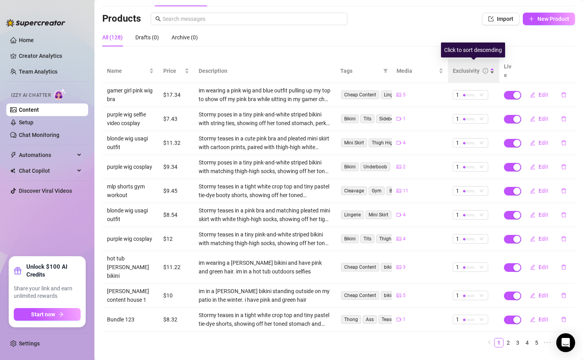
click at [473, 71] on div "Exclusivity" at bounding box center [474, 70] width 42 height 9
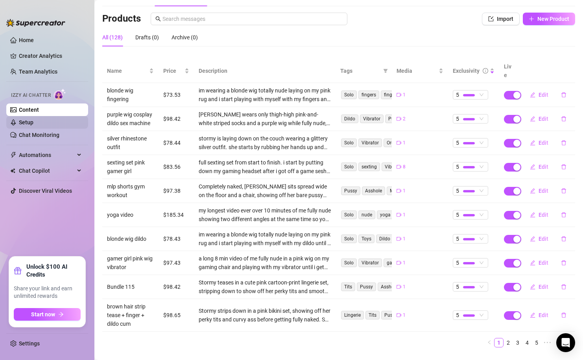
click at [33, 121] on link "Setup" at bounding box center [26, 122] width 15 height 6
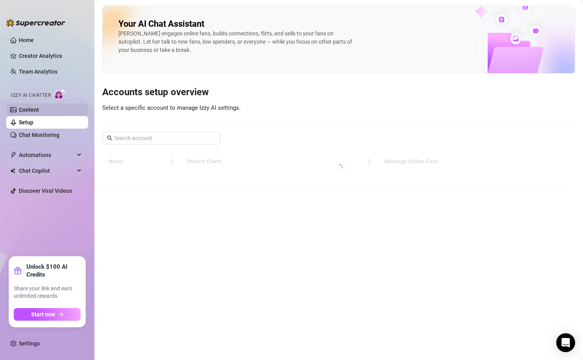
click at [39, 113] on link "Content" at bounding box center [29, 110] width 20 height 6
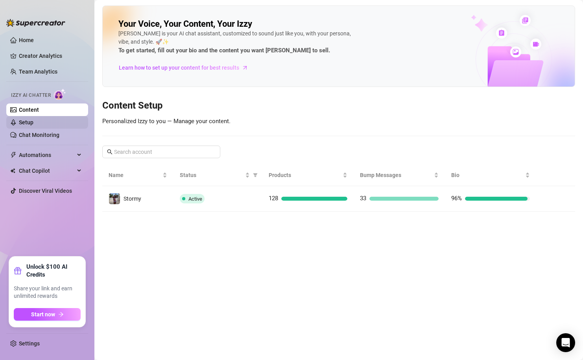
click at [33, 124] on link "Setup" at bounding box center [26, 122] width 15 height 6
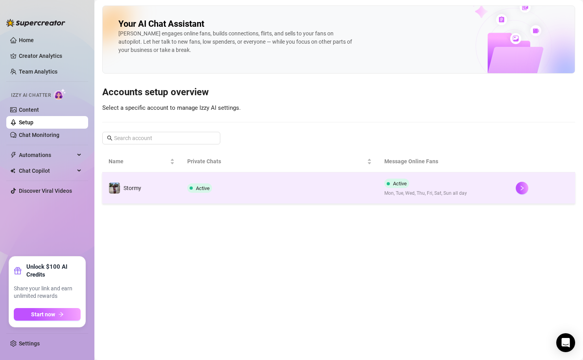
click at [237, 183] on td "Active" at bounding box center [279, 187] width 197 height 31
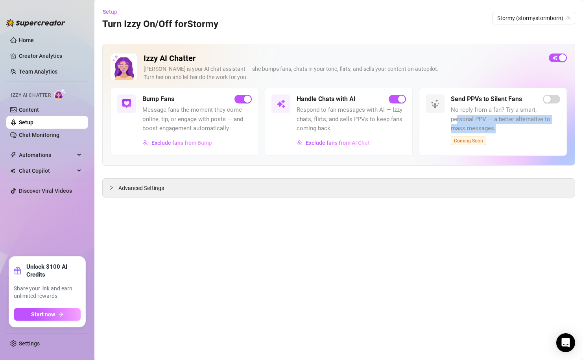
drag, startPoint x: 456, startPoint y: 115, endPoint x: 536, endPoint y: 125, distance: 80.0
click at [536, 125] on span "No reply from a fan? Try a smart, personal PPV — a better alternative to mass m…" at bounding box center [505, 119] width 109 height 28
drag, startPoint x: 490, startPoint y: 94, endPoint x: 491, endPoint y: 125, distance: 31.1
click at [491, 125] on div "Send PPVs to Silent Fans No reply from a fan? Try a smart, personal PPV — a bet…" at bounding box center [493, 122] width 148 height 68
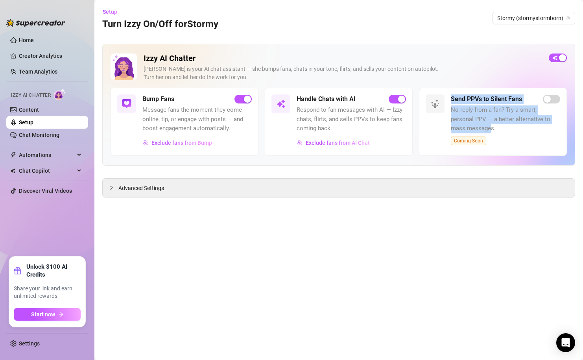
click at [491, 124] on span "No reply from a fan? Try a smart, personal PPV — a better alternative to mass m…" at bounding box center [505, 119] width 109 height 28
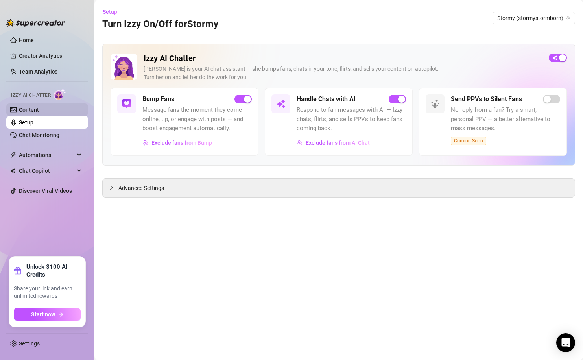
click at [39, 112] on link "Content" at bounding box center [29, 110] width 20 height 6
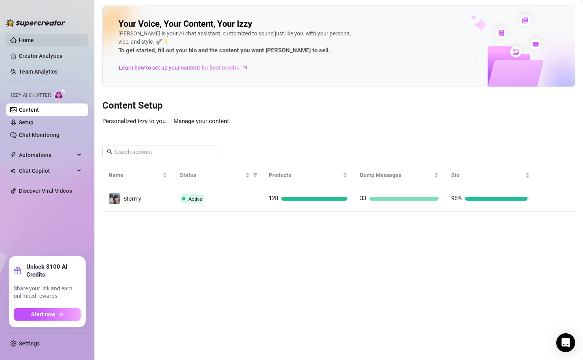
click at [34, 42] on link "Home" at bounding box center [26, 40] width 15 height 6
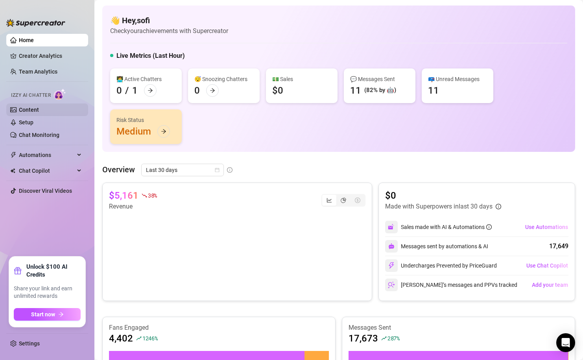
click at [39, 113] on link "Content" at bounding box center [29, 110] width 20 height 6
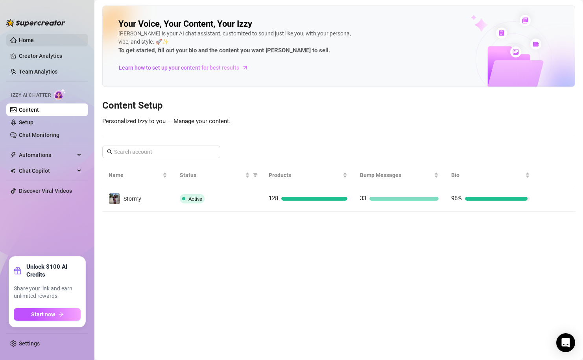
click at [34, 43] on link "Home" at bounding box center [26, 40] width 15 height 6
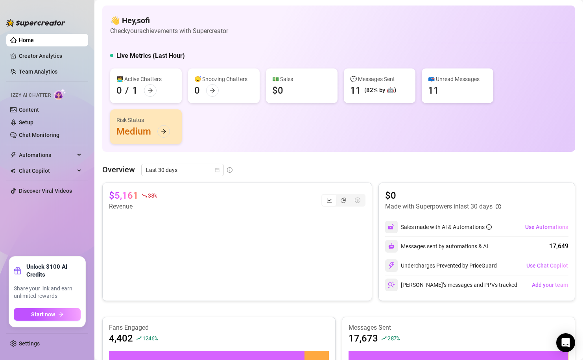
click at [34, 40] on link "Home" at bounding box center [26, 40] width 15 height 6
click at [33, 119] on link "Setup" at bounding box center [26, 122] width 15 height 6
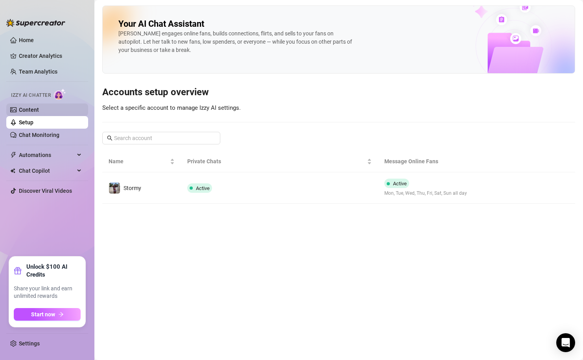
click at [39, 113] on link "Content" at bounding box center [29, 110] width 20 height 6
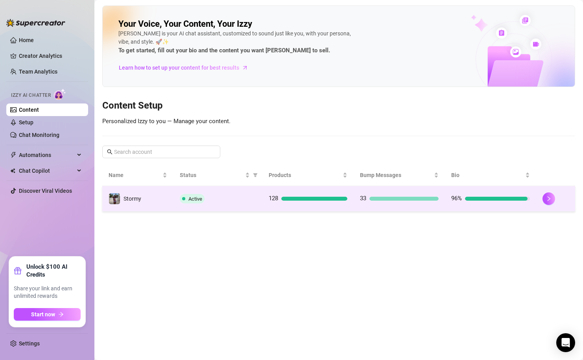
click at [241, 191] on td "Active" at bounding box center [217, 199] width 89 height 26
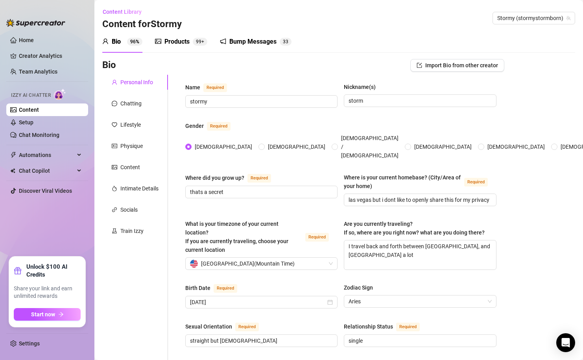
click at [180, 37] on div "Products" at bounding box center [176, 41] width 25 height 9
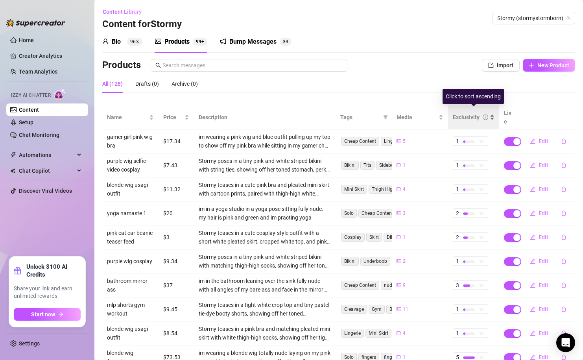
click at [472, 113] on div "Exclusivity" at bounding box center [466, 117] width 27 height 9
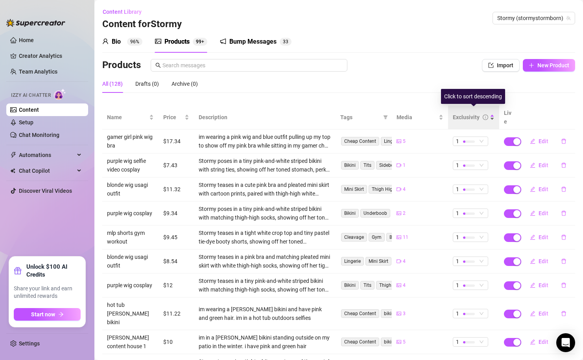
click at [472, 113] on div "Exclusivity" at bounding box center [466, 117] width 27 height 9
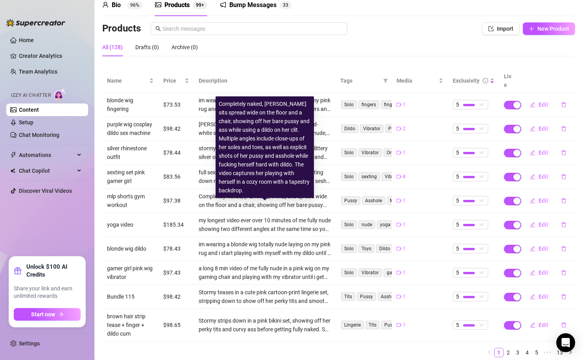
scroll to position [55, 0]
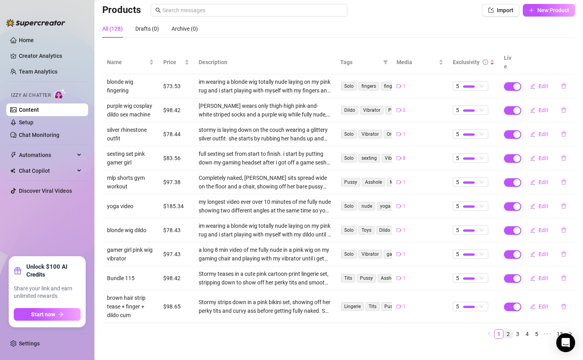
click at [512, 329] on link "2" at bounding box center [508, 333] width 9 height 9
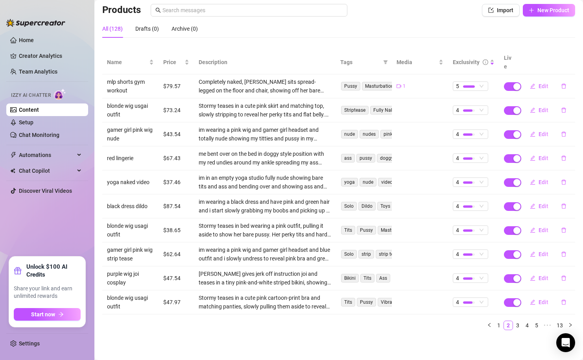
scroll to position [46, 0]
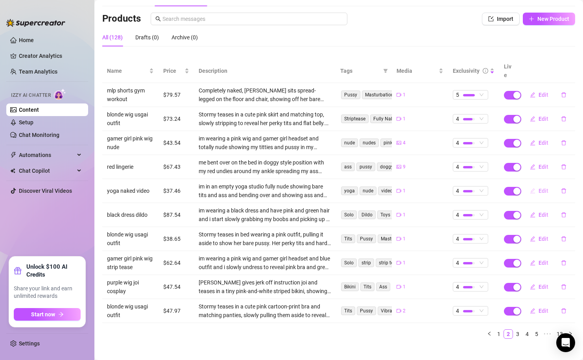
click at [534, 188] on icon "edit" at bounding box center [533, 191] width 6 height 6
type textarea "yk what they say... yoga keeps you tight and flexible. [PERSON_NAME]na see my l…"
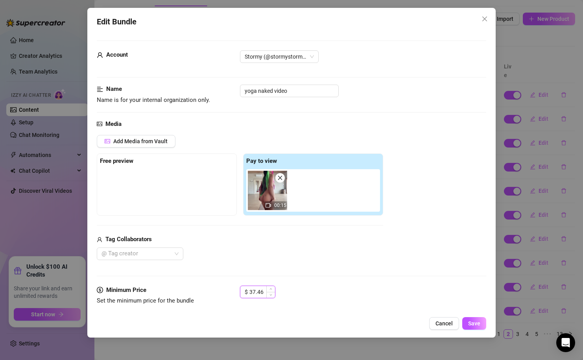
click at [252, 294] on input "37.46" at bounding box center [262, 292] width 26 height 12
type input "47.46"
click at [475, 319] on button "Save" at bounding box center [474, 323] width 24 height 13
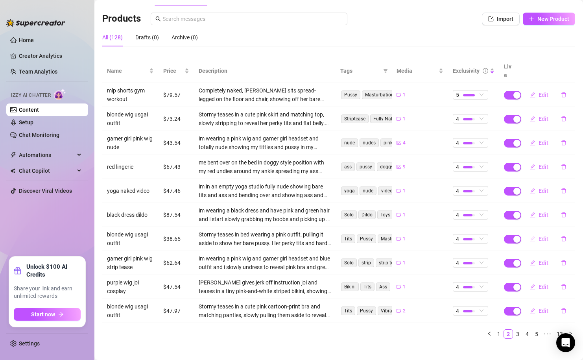
click at [536, 232] on button "Edit" at bounding box center [538, 238] width 31 height 13
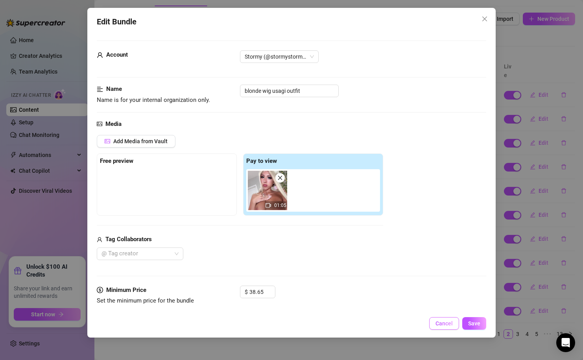
click at [438, 325] on span "Cancel" at bounding box center [443, 323] width 17 height 6
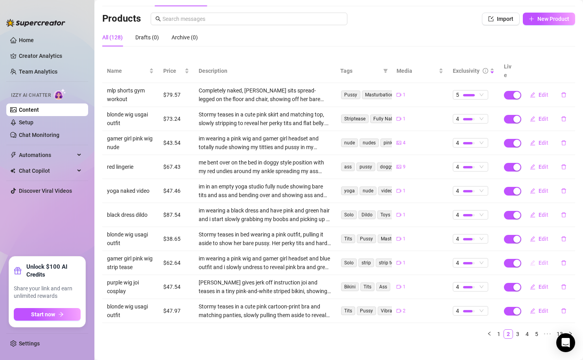
click at [541, 259] on span "Edit" at bounding box center [543, 262] width 10 height 6
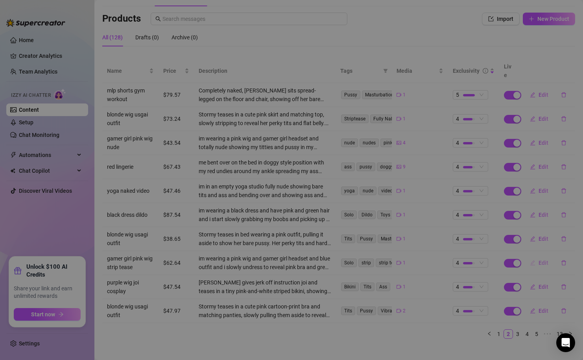
type textarea "wanna watch me strip down for you daddy 💕"
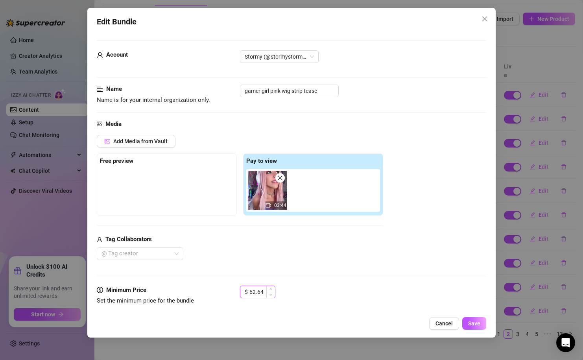
click at [254, 292] on input "62.64" at bounding box center [262, 292] width 26 height 12
type input "72.64"
click at [482, 322] on button "Save" at bounding box center [474, 323] width 24 height 13
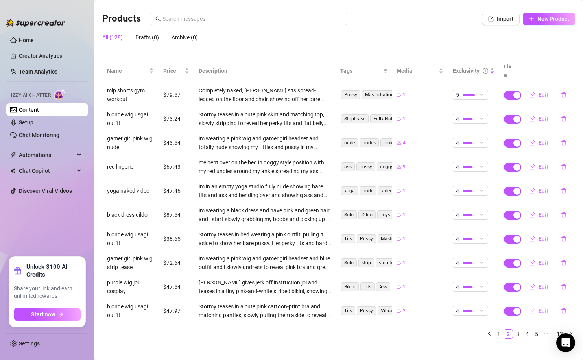
click at [535, 304] on button "Edit" at bounding box center [538, 310] width 31 height 13
type textarea "i want you to watch me touch myself"
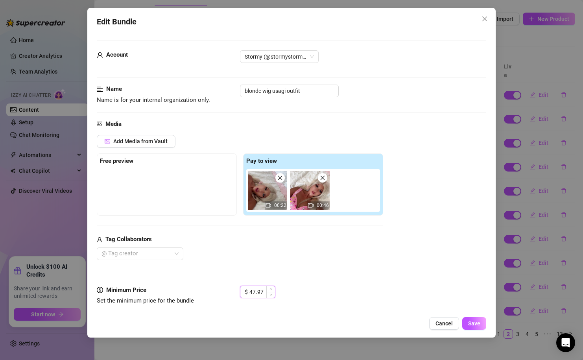
click at [254, 290] on input "47.97" at bounding box center [262, 292] width 26 height 12
type input "57.97"
click at [478, 318] on button "Save" at bounding box center [474, 323] width 24 height 13
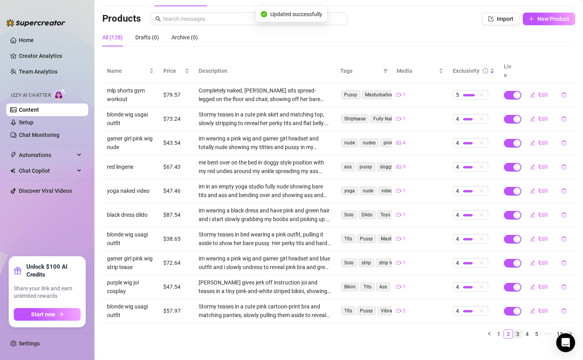
click at [518, 329] on link "3" at bounding box center [517, 333] width 9 height 9
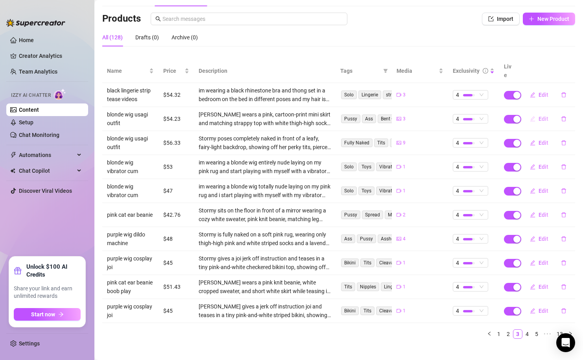
click at [544, 116] on span "Edit" at bounding box center [543, 119] width 10 height 6
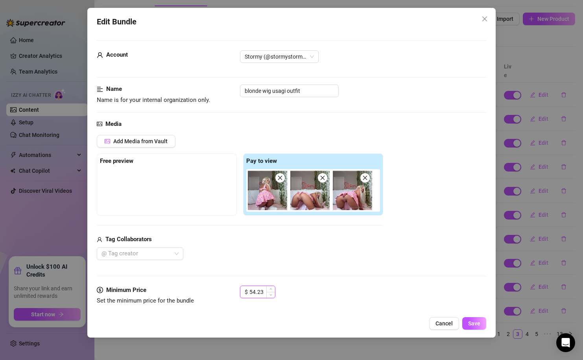
click at [252, 294] on input "54.23" at bounding box center [262, 292] width 26 height 12
click at [440, 319] on button "Cancel" at bounding box center [444, 323] width 30 height 13
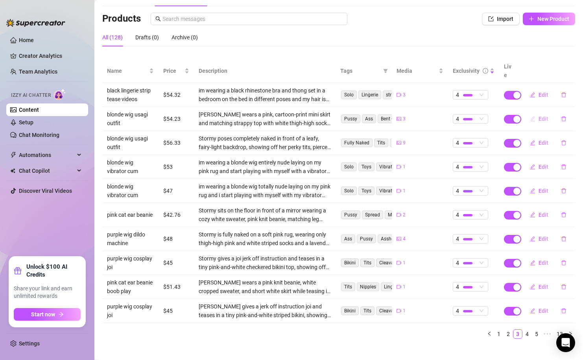
click at [537, 112] on button "Edit" at bounding box center [538, 118] width 31 height 13
type textarea "my tight little holes are waiting for you daddy"
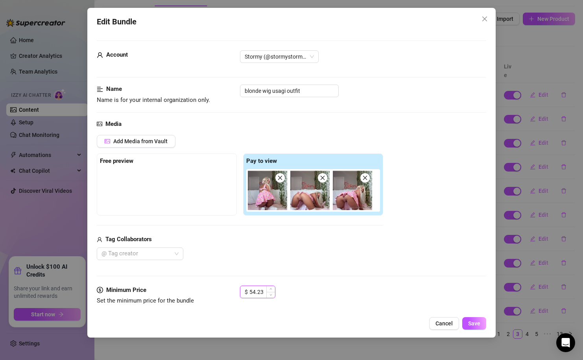
click at [252, 289] on input "54.23" at bounding box center [262, 292] width 26 height 12
type input "74.23"
click at [471, 319] on button "Save" at bounding box center [474, 323] width 24 height 13
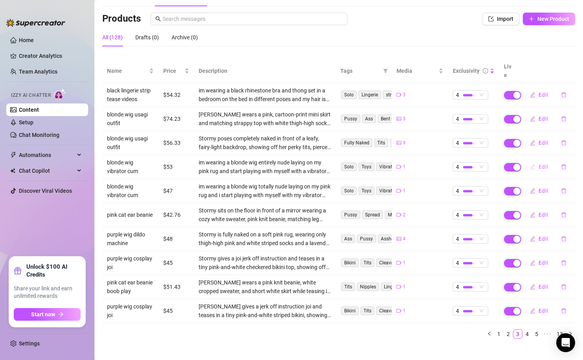
click at [536, 160] on button "Edit" at bounding box center [538, 166] width 31 height 13
type textarea "i love playing with my little toys i want you to cum play with me too"
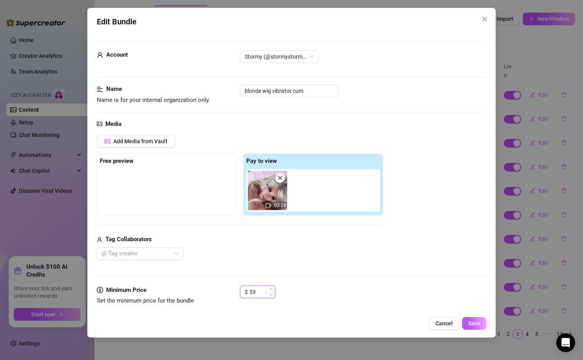
click at [251, 293] on input "53" at bounding box center [262, 292] width 26 height 12
click at [255, 293] on input "63" at bounding box center [262, 292] width 26 height 12
type input "63.21"
click at [472, 322] on span "Save" at bounding box center [474, 323] width 12 height 6
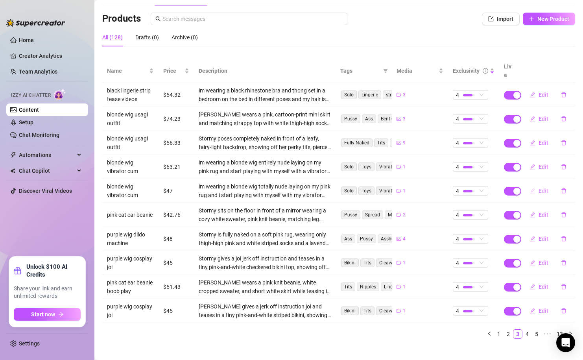
click at [540, 188] on span "Edit" at bounding box center [543, 191] width 10 height 6
type textarea "i cant help myself. you make me so horny and wet i just have to make myself cum…"
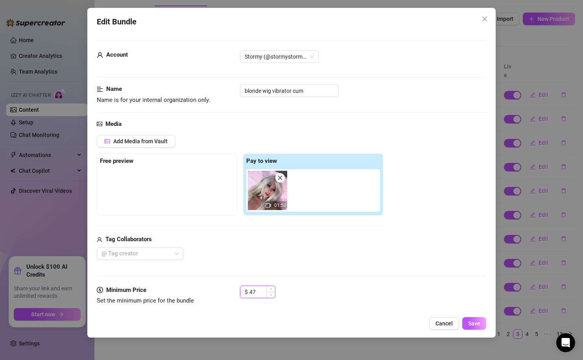
click at [252, 292] on input "47" at bounding box center [262, 292] width 26 height 12
click at [257, 293] on input "47" at bounding box center [262, 292] width 26 height 12
type input "4"
type input "5"
type input "78.98"
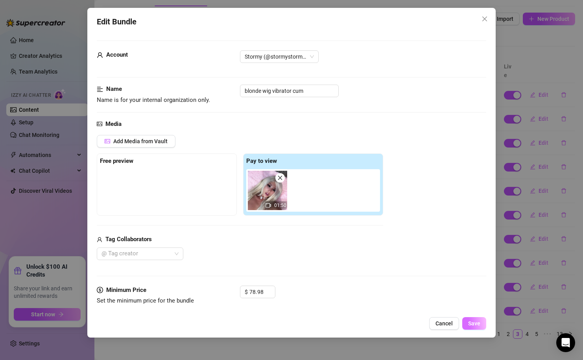
click at [472, 327] on button "Save" at bounding box center [474, 323] width 24 height 13
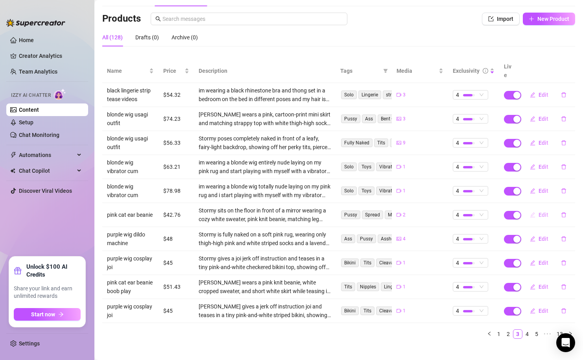
click at [539, 212] on span "Edit" at bounding box center [543, 215] width 10 height 6
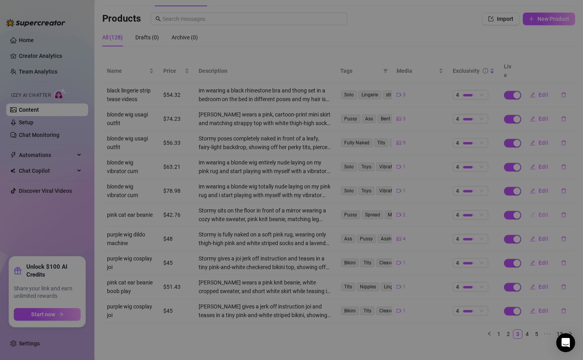
type textarea "a lil secret about me is i love watching me touch myself 🤫💦"
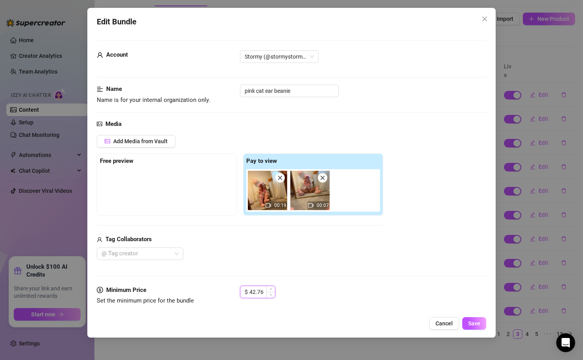
click at [252, 291] on input "42.76" at bounding box center [262, 292] width 26 height 12
type input "72.76"
click at [466, 321] on button "Save" at bounding box center [474, 323] width 24 height 13
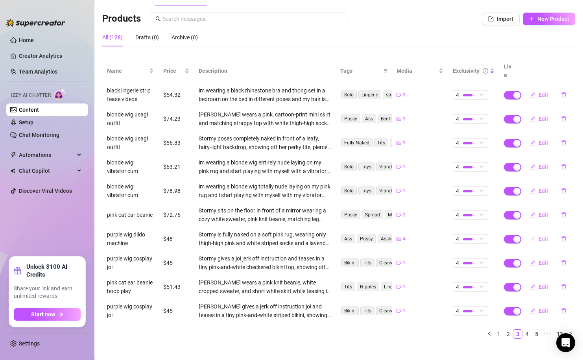
click at [543, 236] on span "Edit" at bounding box center [543, 239] width 10 height 6
type textarea "my little pussy is so tight. come stretch me out senpai 😛"
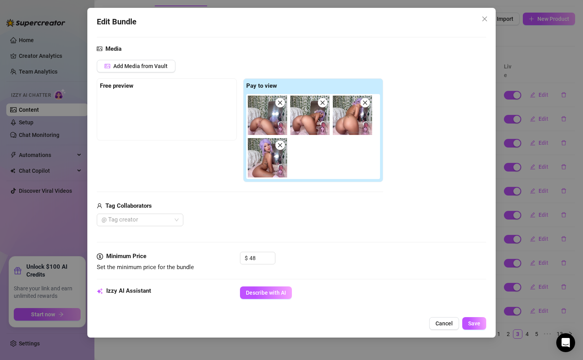
scroll to position [77, 0]
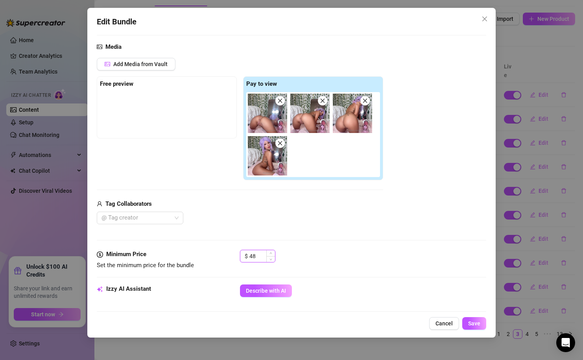
click at [253, 259] on input "48" at bounding box center [262, 256] width 26 height 12
type input "78.98"
click at [474, 322] on span "Save" at bounding box center [474, 323] width 12 height 6
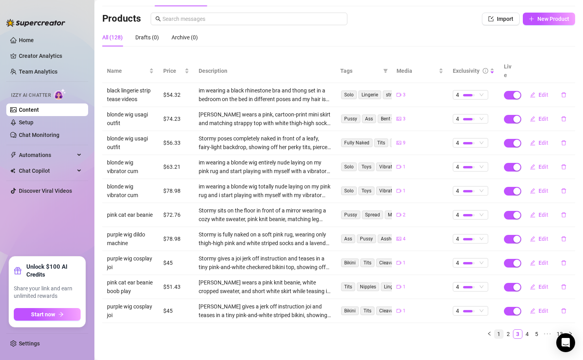
click at [502, 329] on link "1" at bounding box center [498, 333] width 9 height 9
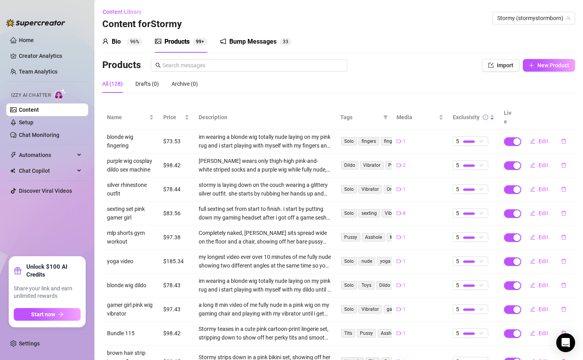
scroll to position [55, 0]
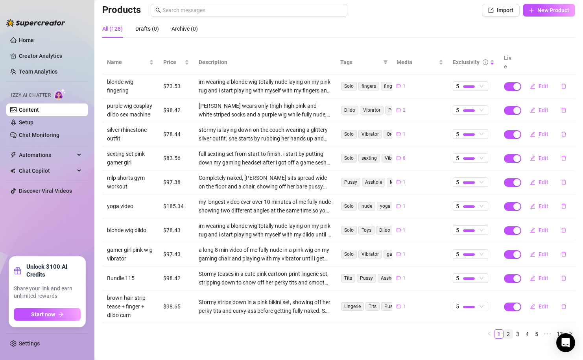
click at [509, 329] on link "2" at bounding box center [508, 333] width 9 height 9
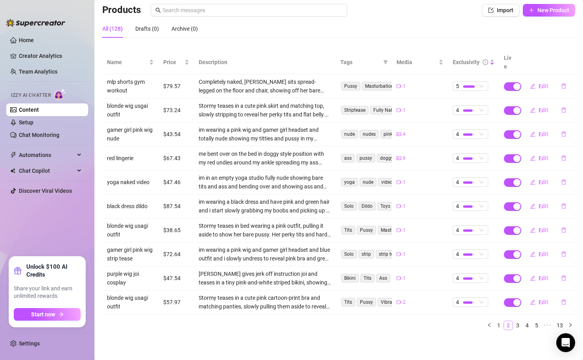
scroll to position [46, 0]
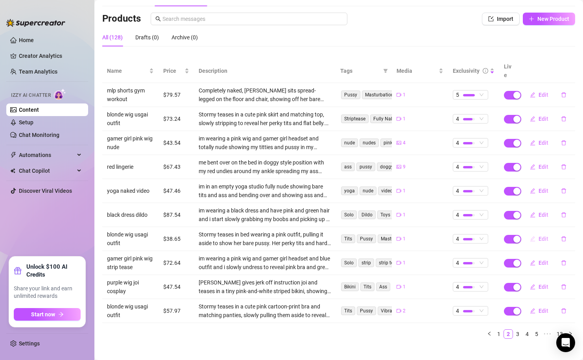
click at [541, 236] on span "Edit" at bounding box center [543, 239] width 10 height 6
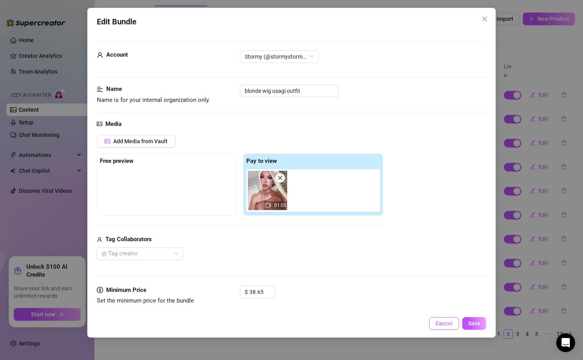
click at [451, 318] on button "Cancel" at bounding box center [444, 323] width 30 height 13
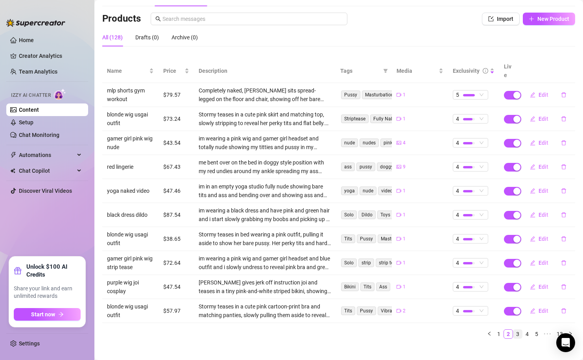
click at [519, 329] on link "3" at bounding box center [517, 333] width 9 height 9
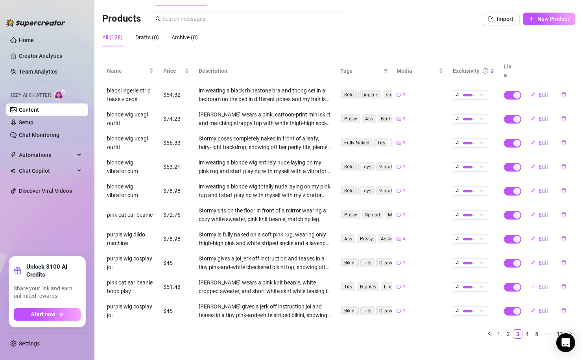
click at [530, 284] on icon "edit" at bounding box center [532, 286] width 5 height 5
type textarea "i love playing with my titties it makes me so wet 😫💦"
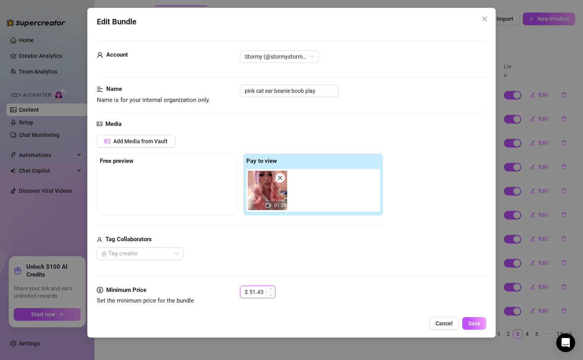
click at [256, 295] on input "51.43" at bounding box center [262, 292] width 26 height 12
click at [254, 287] on input "51.43" at bounding box center [262, 292] width 26 height 12
type input "76.43"
click at [477, 324] on span "Save" at bounding box center [474, 323] width 12 height 6
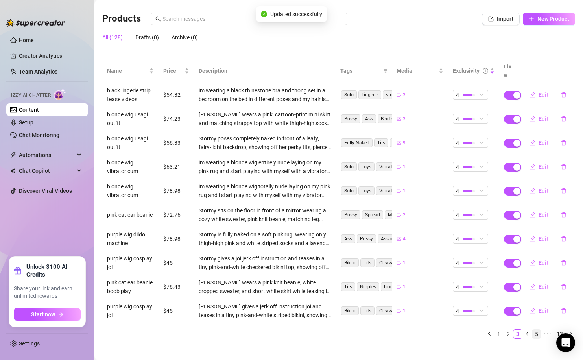
click at [525, 329] on link "4" at bounding box center [527, 333] width 9 height 9
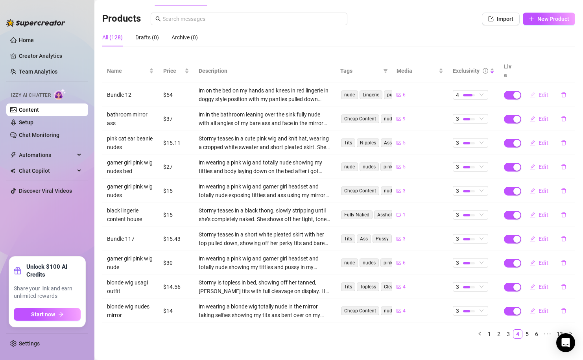
click at [533, 92] on icon "edit" at bounding box center [532, 94] width 5 height 5
type textarea "what do you think is tighter my asshole or my pussy...? 😜"
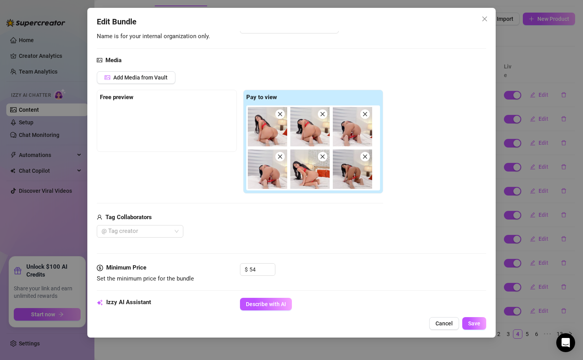
scroll to position [68, 0]
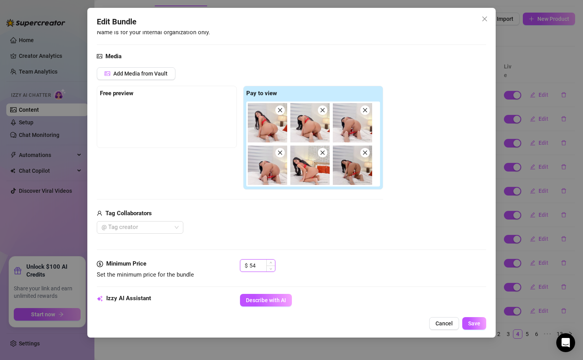
click at [251, 267] on input "54" at bounding box center [262, 265] width 26 height 12
click at [256, 269] on input "74" at bounding box center [262, 265] width 26 height 12
type input "74.32"
click at [471, 325] on span "Save" at bounding box center [474, 323] width 12 height 6
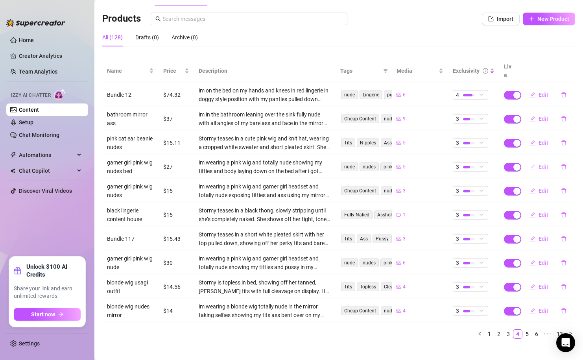
click at [533, 164] on icon "edit" at bounding box center [533, 167] width 6 height 6
type textarea "wanna cum play with me?"
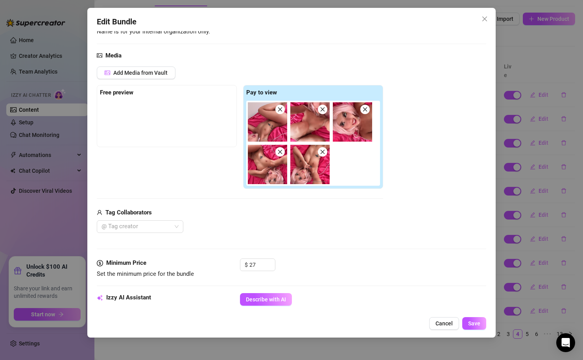
scroll to position [76, 0]
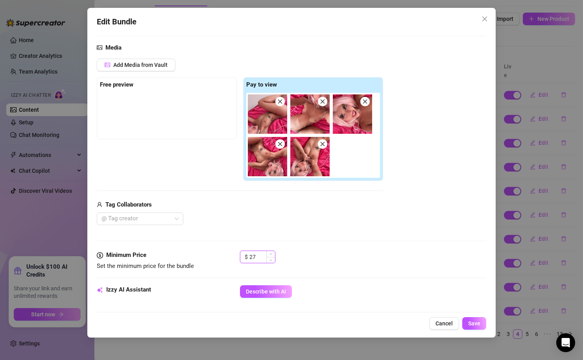
click at [258, 255] on input "27" at bounding box center [262, 257] width 26 height 12
type input "42.43"
click at [474, 324] on span "Save" at bounding box center [474, 323] width 12 height 6
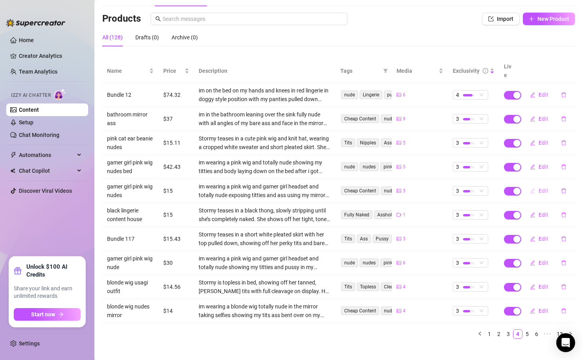
click at [537, 184] on button "Edit" at bounding box center [538, 190] width 31 height 13
type textarea "i love taking nudes in front of the mirror. when ur this pretty its a crime to …"
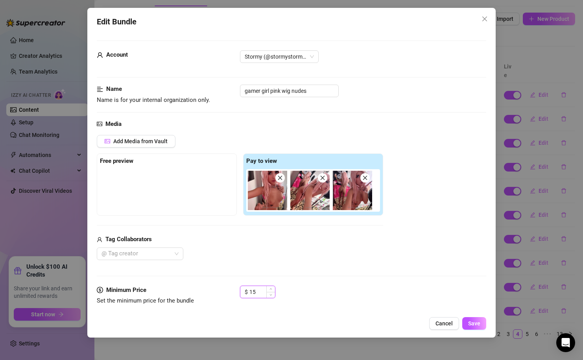
click at [258, 294] on input "15" at bounding box center [262, 292] width 26 height 12
type input "32.76"
click at [467, 317] on button "Save" at bounding box center [474, 323] width 24 height 13
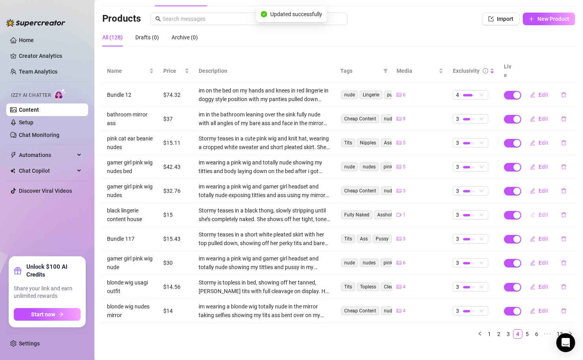
click at [541, 212] on span "Edit" at bounding box center [543, 215] width 10 height 6
type textarea "i just wanna lay in bed and play all day with you"
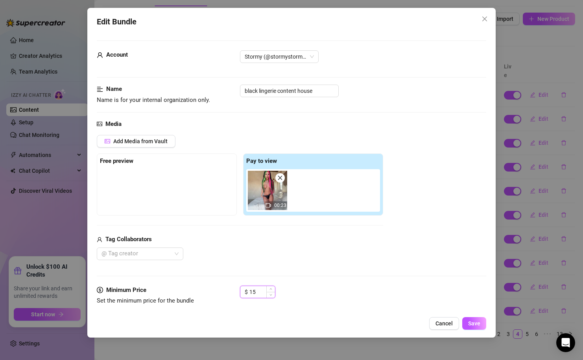
click at [259, 293] on input "15" at bounding box center [262, 292] width 26 height 12
type input "3"
type input "47.98"
click at [474, 321] on span "Save" at bounding box center [474, 323] width 12 height 6
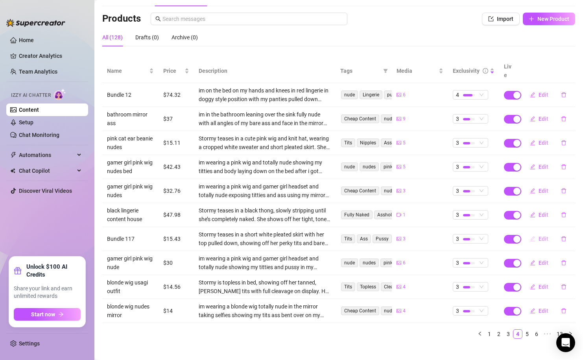
click at [534, 236] on icon "edit" at bounding box center [533, 239] width 6 height 6
type textarea "do u like me bent over like this"
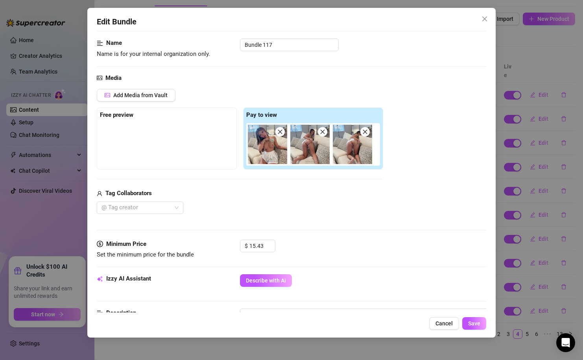
scroll to position [63, 0]
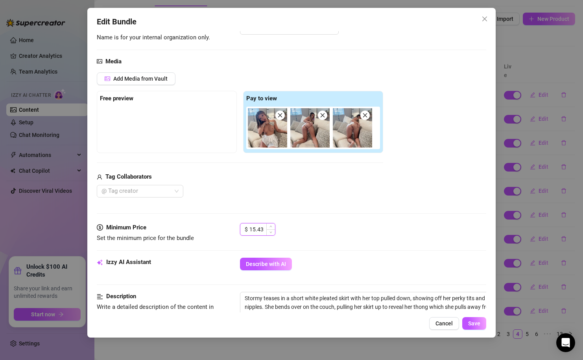
click at [264, 230] on input "15.43" at bounding box center [262, 229] width 26 height 12
type input "3"
click at [250, 229] on input "54.98" at bounding box center [262, 229] width 26 height 12
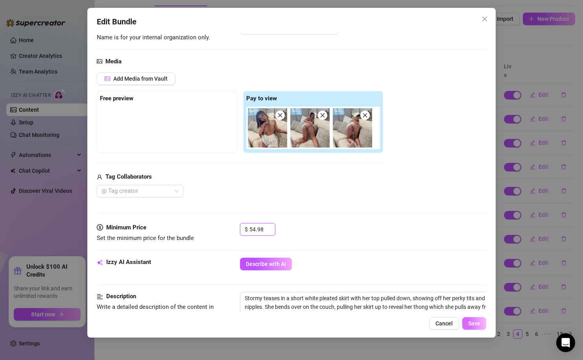
type input "54.98"
click at [474, 321] on span "Save" at bounding box center [474, 323] width 12 height 6
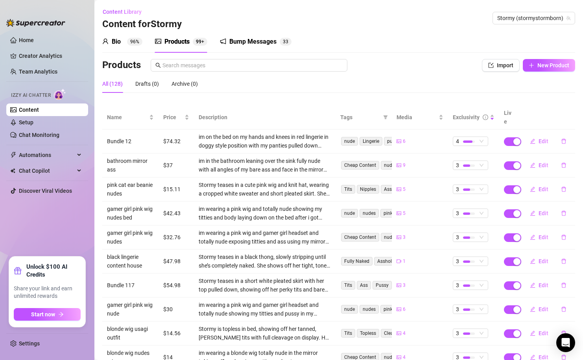
scroll to position [46, 0]
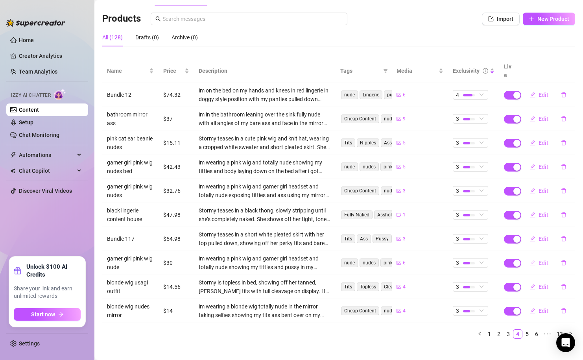
click at [537, 256] on button "Edit" at bounding box center [538, 262] width 31 height 13
type textarea "hard to game when you keep making me touch myself"
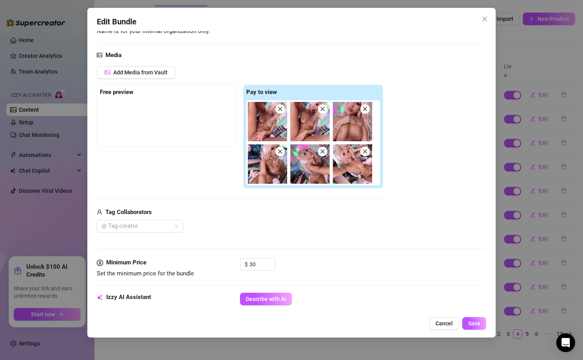
scroll to position [75, 0]
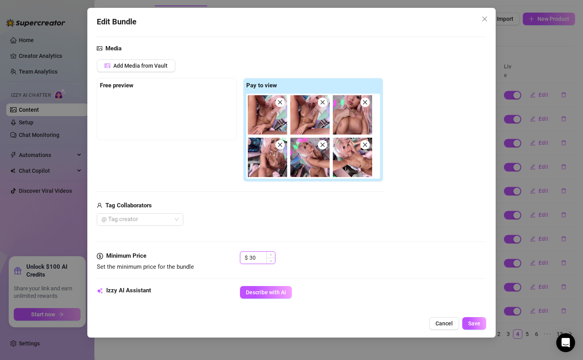
click at [259, 258] on input "30" at bounding box center [262, 258] width 26 height 12
type input "58.78"
click at [476, 326] on span "Save" at bounding box center [474, 323] width 12 height 6
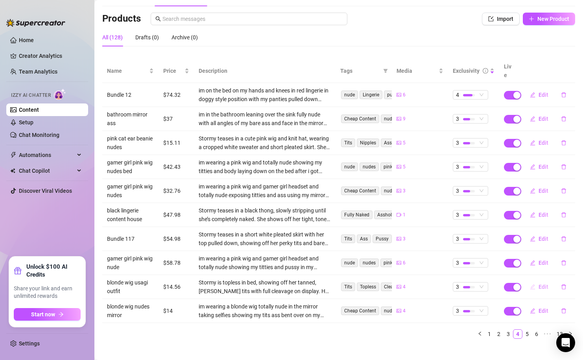
click at [545, 283] on span "Edit" at bounding box center [543, 286] width 10 height 6
type textarea "how bad u wanna touch my little titties"
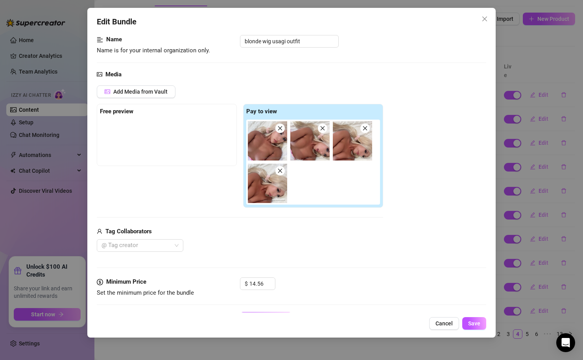
scroll to position [62, 0]
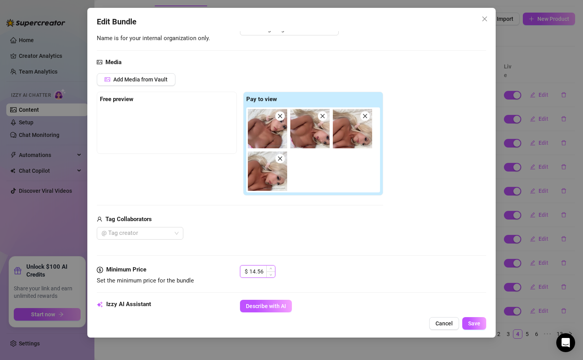
click at [258, 269] on input "14.56" at bounding box center [262, 271] width 26 height 12
type input "32.87"
click at [466, 325] on button "Save" at bounding box center [474, 323] width 24 height 13
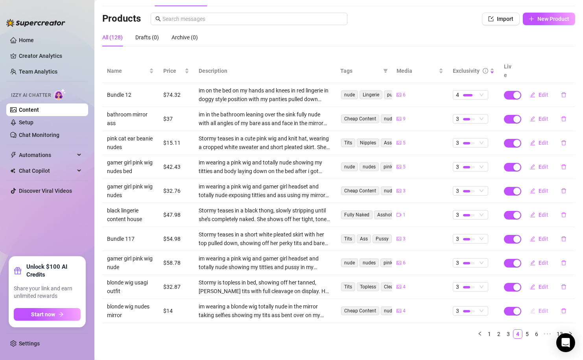
click at [536, 304] on button "Edit" at bounding box center [538, 310] width 31 height 13
type textarea "i love watching myself in front of a mirror"
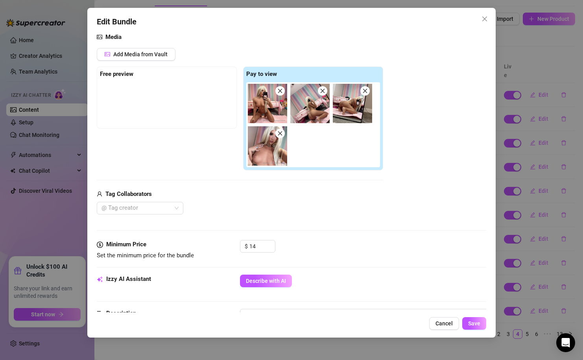
scroll to position [91, 0]
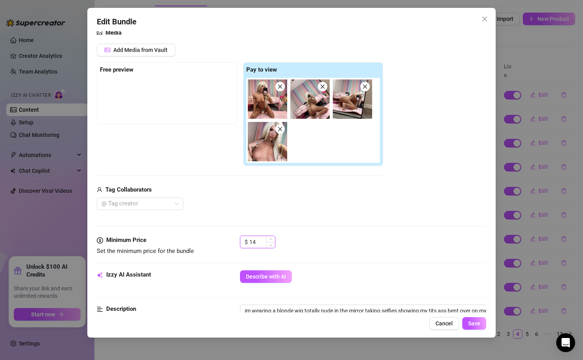
click at [262, 243] on input "14" at bounding box center [262, 242] width 26 height 12
type input "3"
type input "43.76"
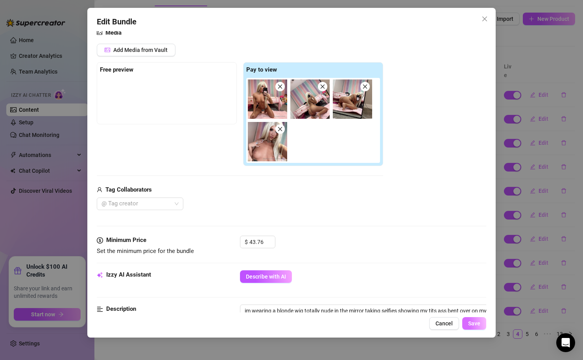
click at [475, 325] on span "Save" at bounding box center [474, 323] width 12 height 6
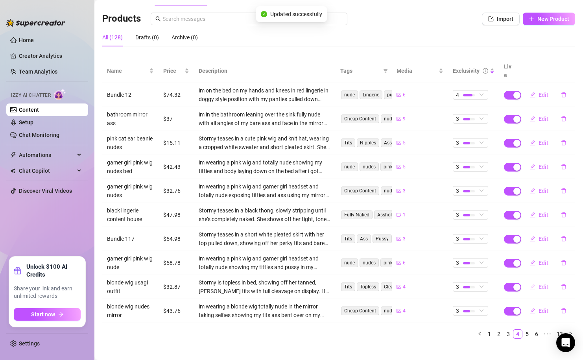
click at [542, 283] on span "Edit" at bounding box center [543, 286] width 10 height 6
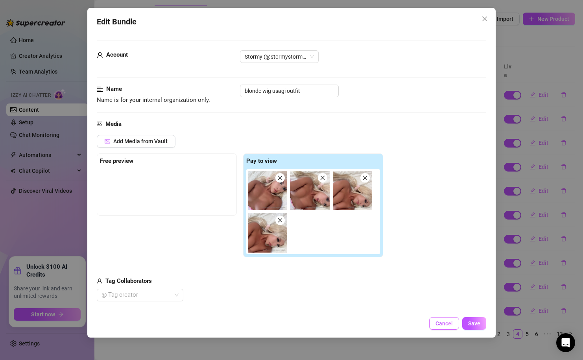
click at [452, 326] on span "Cancel" at bounding box center [443, 323] width 17 height 6
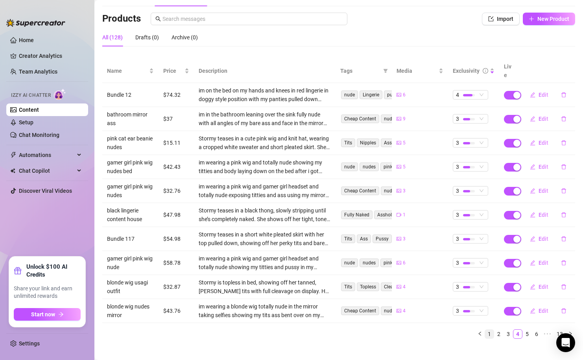
click at [492, 329] on link "1" at bounding box center [489, 333] width 9 height 9
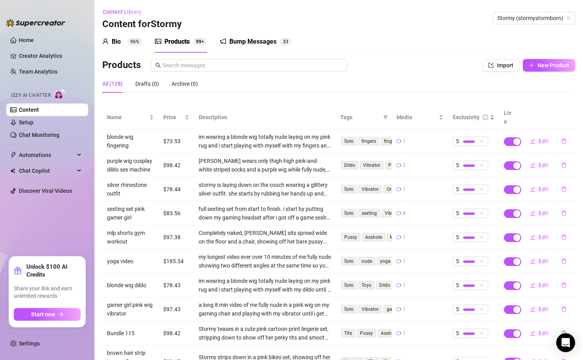
scroll to position [55, 0]
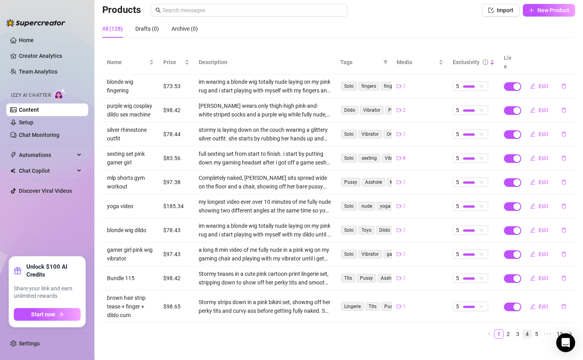
click at [530, 329] on link "4" at bounding box center [527, 333] width 9 height 9
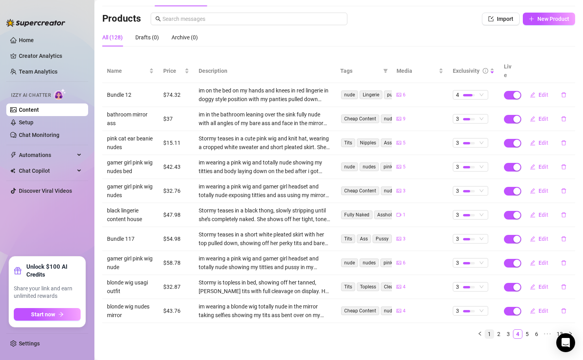
click at [493, 329] on link "1" at bounding box center [489, 333] width 9 height 9
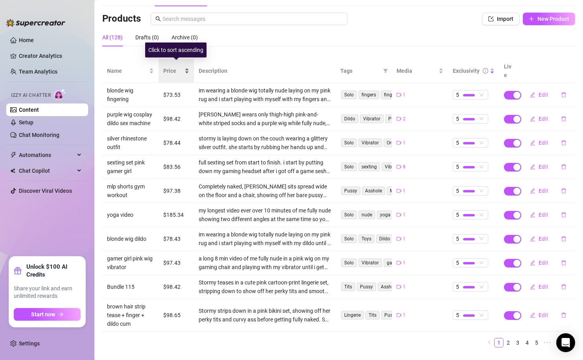
click at [180, 66] on span "Price" at bounding box center [173, 70] width 20 height 9
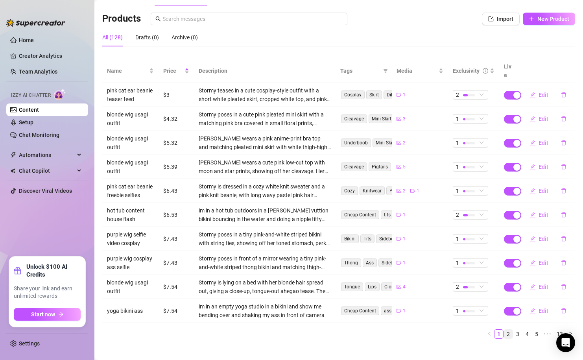
click at [507, 329] on link "2" at bounding box center [508, 333] width 9 height 9
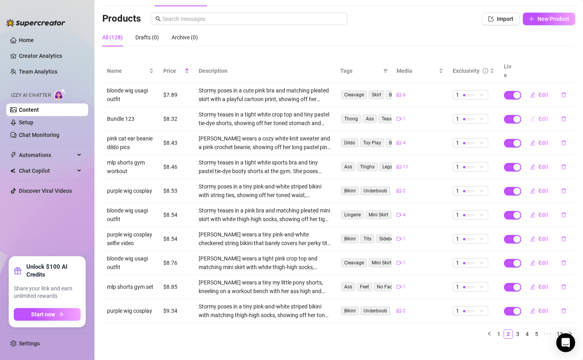
click at [539, 116] on span "Edit" at bounding box center [543, 119] width 10 height 6
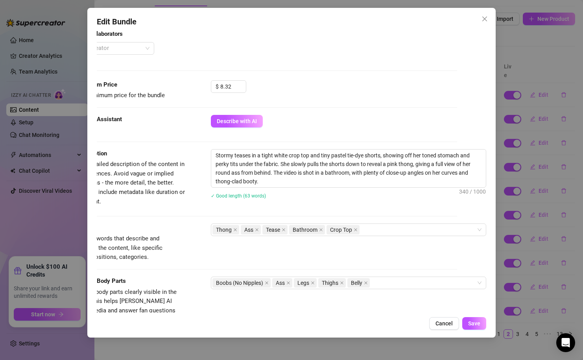
scroll to position [167, 29]
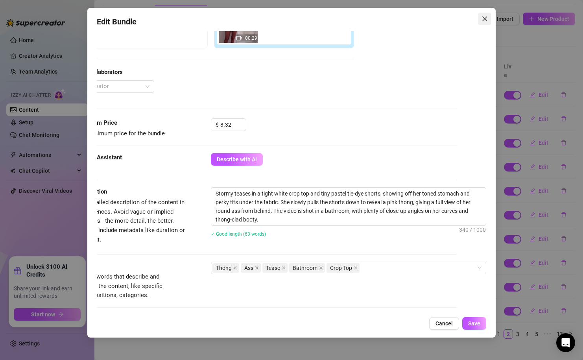
click at [488, 18] on span "Close" at bounding box center [484, 19] width 13 height 6
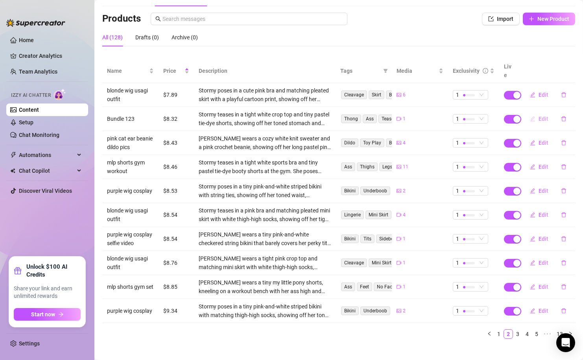
click at [534, 116] on icon "edit" at bounding box center [533, 119] width 6 height 6
type textarea "what would you do if you caught me in the gym bathroom like this"
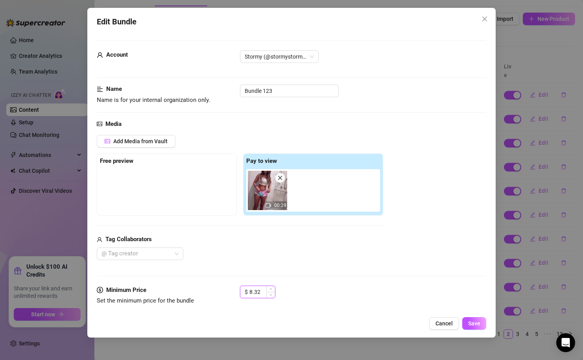
click at [252, 289] on input "8.32" at bounding box center [262, 292] width 26 height 12
type input "13.32"
click at [473, 318] on button "Save" at bounding box center [474, 323] width 24 height 13
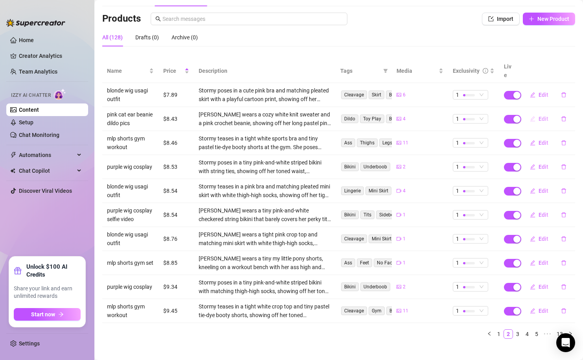
click at [534, 116] on icon "edit" at bounding box center [533, 119] width 6 height 6
type textarea "wanna see what i do with my lil toy next?? 😈"
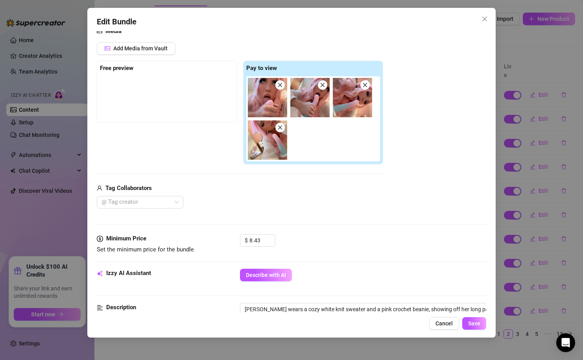
scroll to position [94, 0]
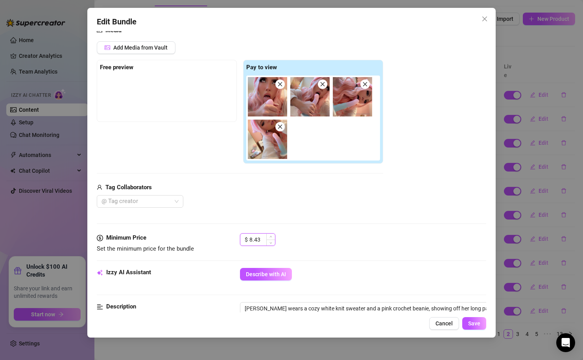
click at [257, 242] on input "8.43" at bounding box center [262, 240] width 26 height 12
type input "21.43"
click at [468, 329] on button "Save" at bounding box center [474, 323] width 24 height 13
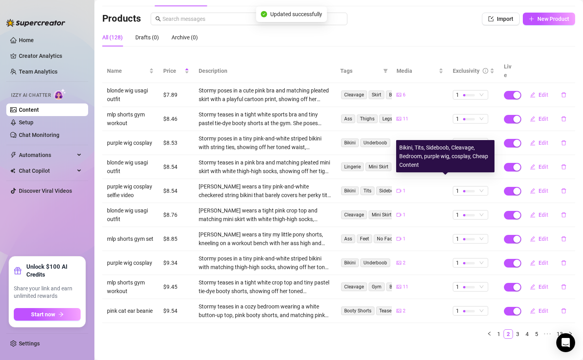
scroll to position [0, 0]
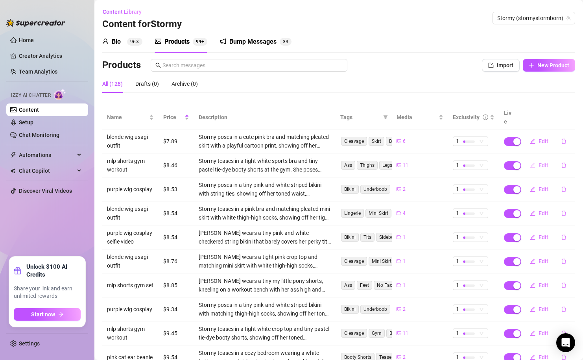
click at [535, 159] on button "Edit" at bounding box center [538, 165] width 31 height 13
type textarea "would i be ur gym crush"
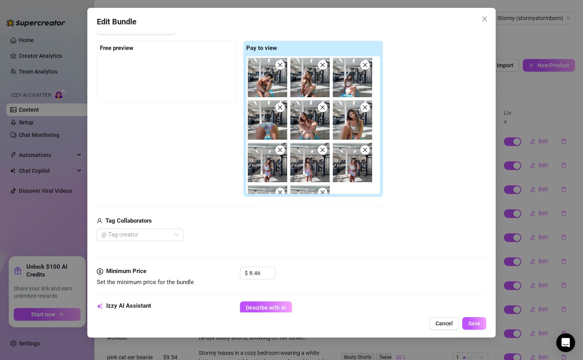
scroll to position [114, 0]
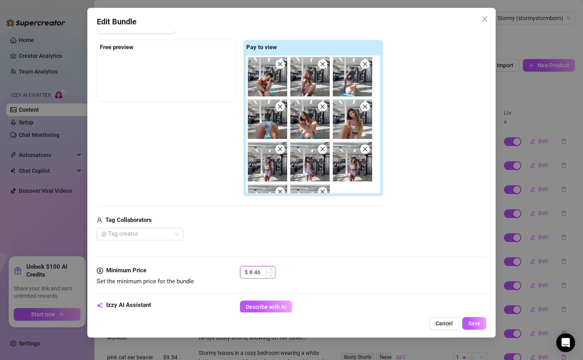
click at [263, 272] on input "8.46" at bounding box center [262, 272] width 26 height 12
type input "11.65"
click at [466, 324] on button "Save" at bounding box center [474, 323] width 24 height 13
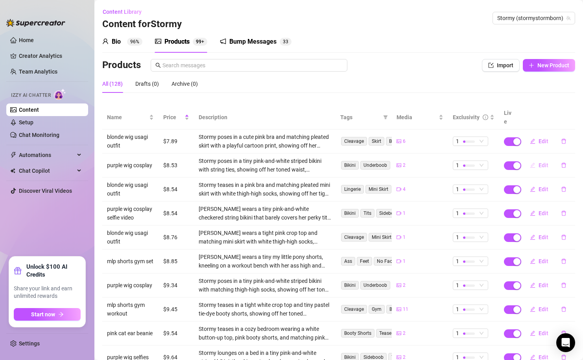
click at [532, 162] on icon "edit" at bounding box center [533, 165] width 6 height 6
type textarea "i want you to break my tiny body"
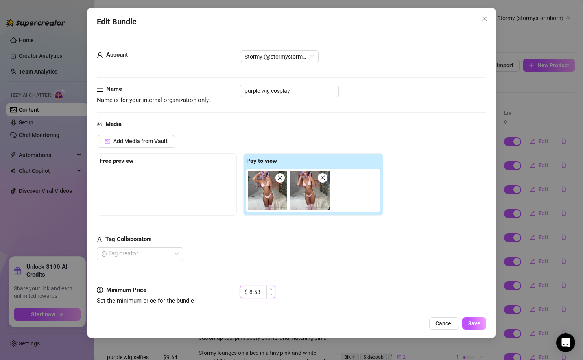
click at [251, 292] on input "8.53" at bounding box center [262, 292] width 26 height 12
type input "10.53"
click at [477, 328] on button "Save" at bounding box center [474, 323] width 24 height 13
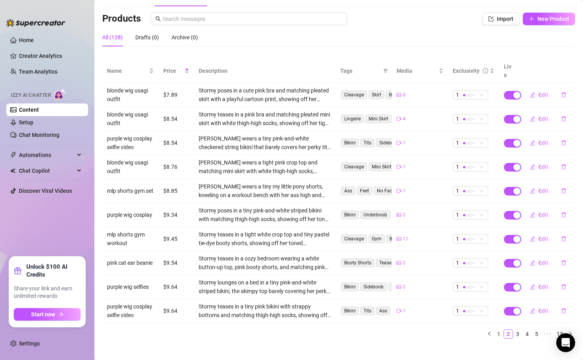
scroll to position [7, 0]
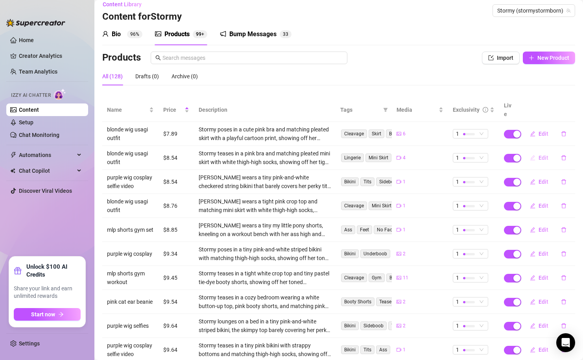
click at [537, 151] on button "Edit" at bounding box center [538, 157] width 31 height 13
type textarea "do u like my outfit"
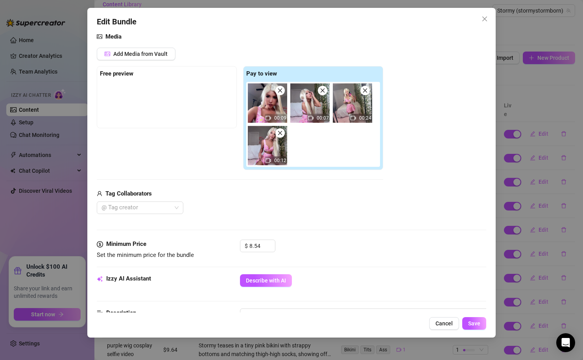
scroll to position [90, 0]
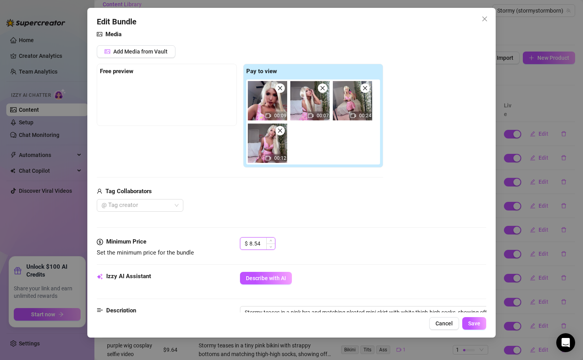
click at [252, 239] on input "8.54" at bounding box center [262, 243] width 26 height 12
type input "11.54"
click at [481, 321] on button "Save" at bounding box center [474, 323] width 24 height 13
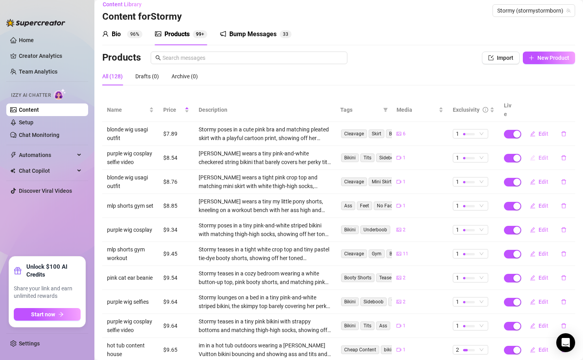
click at [535, 151] on button "Edit" at bounding box center [538, 157] width 31 height 13
type textarea "do u think im cute 🙈"
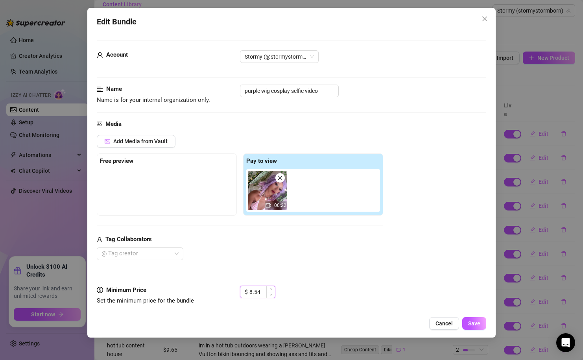
click at [252, 293] on input "8.54" at bounding box center [262, 292] width 26 height 12
type input "9.54"
click at [472, 324] on span "Save" at bounding box center [474, 323] width 12 height 6
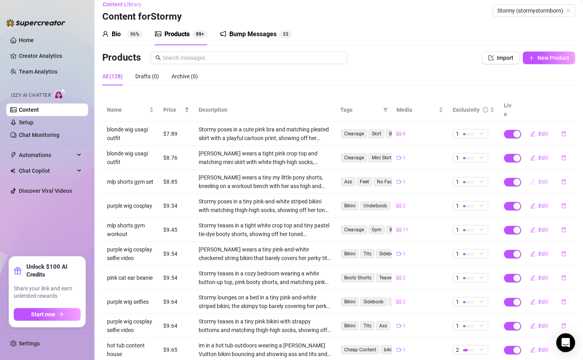
click at [532, 179] on icon "edit" at bounding box center [533, 182] width 6 height 6
type textarea "getting my workout in you gonna help me"
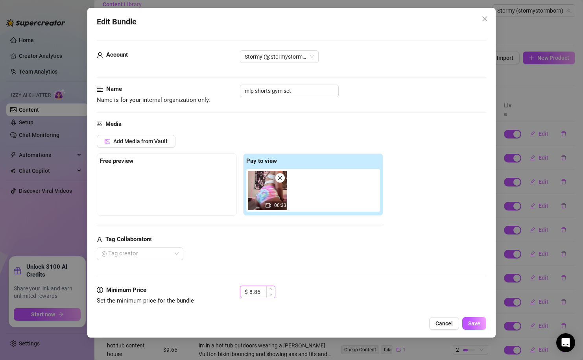
click at [251, 291] on input "8.85" at bounding box center [262, 292] width 26 height 12
type input "12.85"
click at [467, 321] on button "Save" at bounding box center [474, 323] width 24 height 13
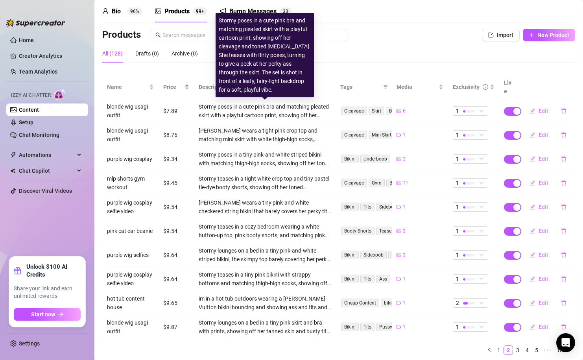
scroll to position [46, 0]
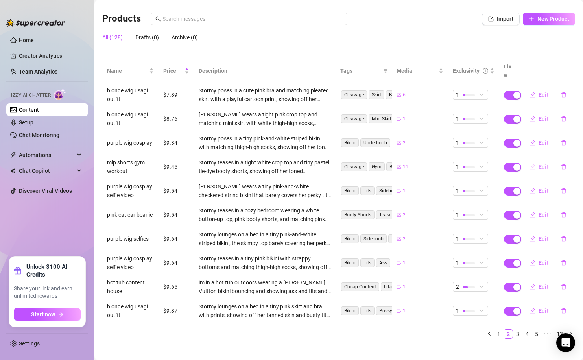
click at [531, 164] on icon "edit" at bounding box center [533, 167] width 6 height 6
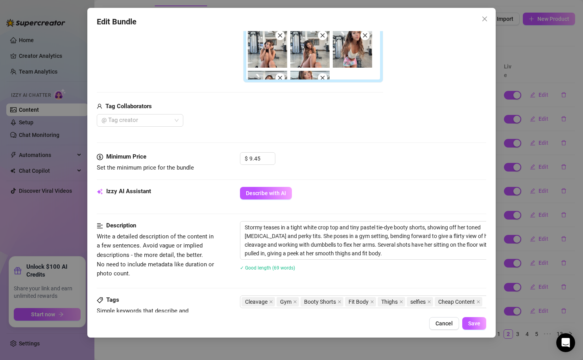
scroll to position [226, 1]
click at [442, 328] on button "Cancel" at bounding box center [444, 323] width 30 height 13
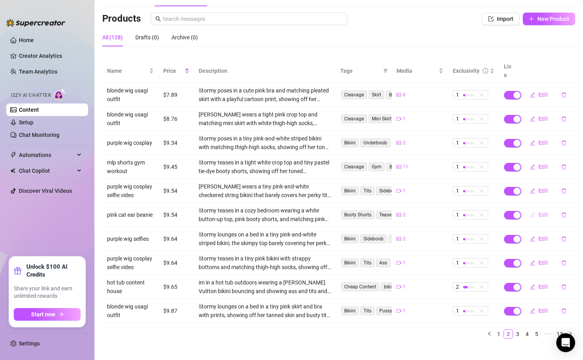
click at [534, 212] on icon "edit" at bounding box center [533, 215] width 6 height 6
type textarea "feeling naughty wanna help me with that? 💦😘"
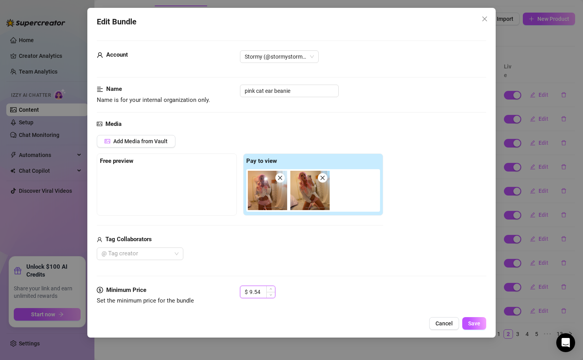
click at [253, 293] on input "9.54" at bounding box center [262, 292] width 26 height 12
type input "10.54"
click at [470, 320] on span "Save" at bounding box center [474, 323] width 12 height 6
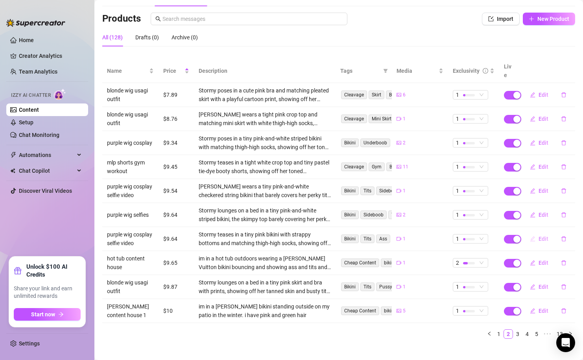
click at [545, 236] on span "Edit" at bounding box center [543, 239] width 10 height 6
type textarea "am i ur type be so fr ✨"
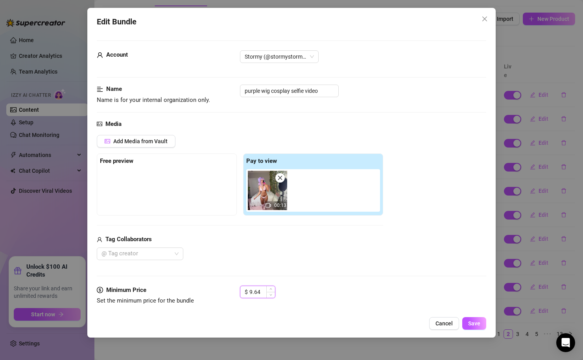
click at [252, 288] on input "9.64" at bounding box center [262, 292] width 26 height 12
type input "11.64"
click at [478, 321] on span "Save" at bounding box center [474, 323] width 12 height 6
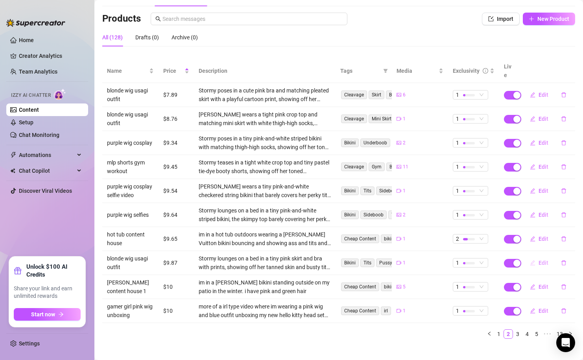
click at [541, 259] on span "Edit" at bounding box center [543, 262] width 10 height 6
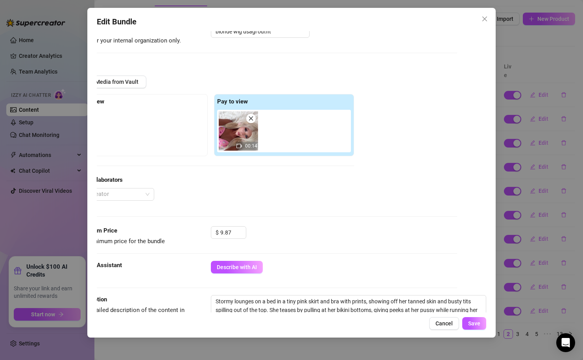
scroll to position [45, 29]
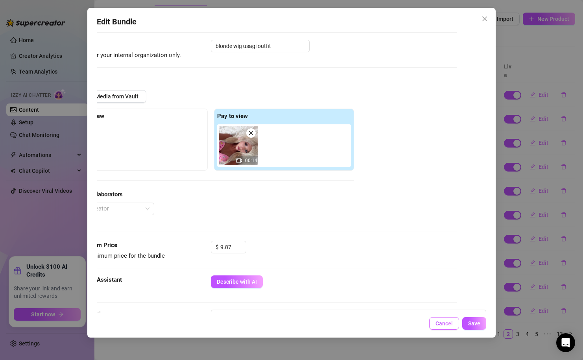
click at [450, 327] on button "Cancel" at bounding box center [444, 323] width 30 height 13
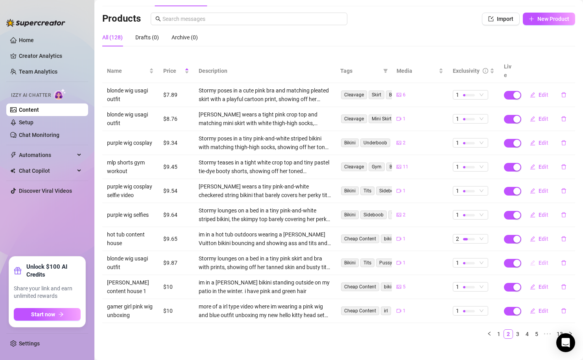
click at [536, 256] on button "Edit" at bounding box center [538, 262] width 31 height 13
type textarea "mmm i want u so bad rn"
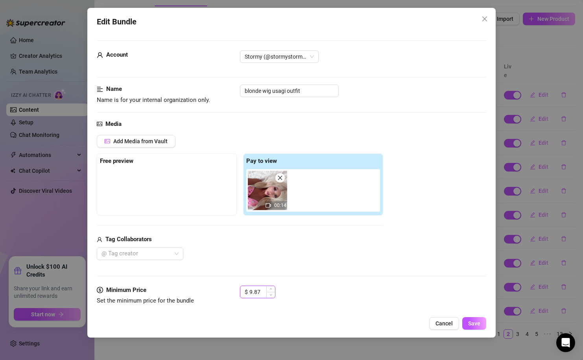
click at [252, 293] on input "9.87" at bounding box center [262, 292] width 26 height 12
type input "11.87"
click at [474, 329] on button "Save" at bounding box center [474, 323] width 24 height 13
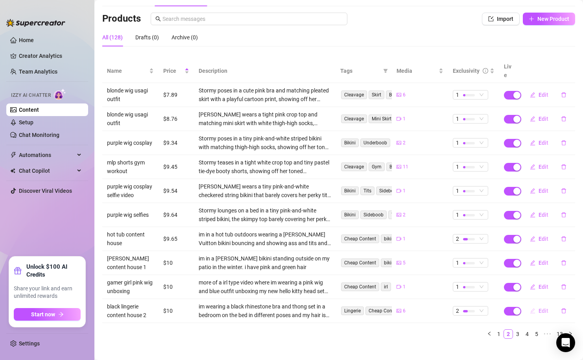
click at [547, 307] on span "Edit" at bounding box center [543, 310] width 10 height 6
type textarea "i think blacks my color. what do you think?"
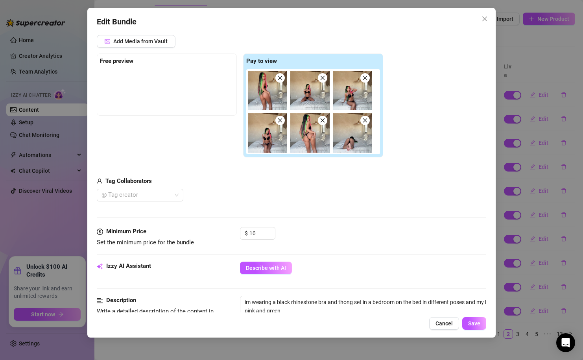
scroll to position [108, 0]
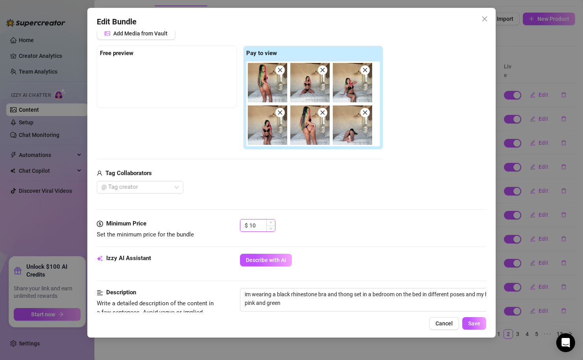
click at [253, 226] on input "10" at bounding box center [262, 225] width 26 height 12
type input "1"
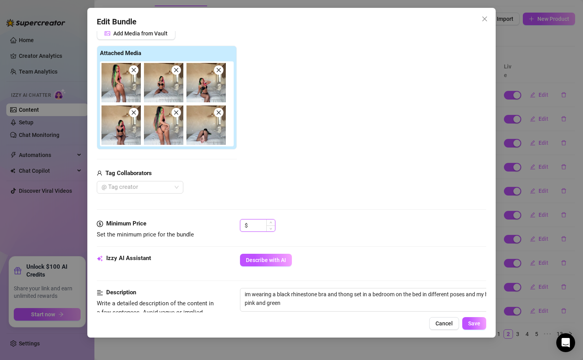
type input "."
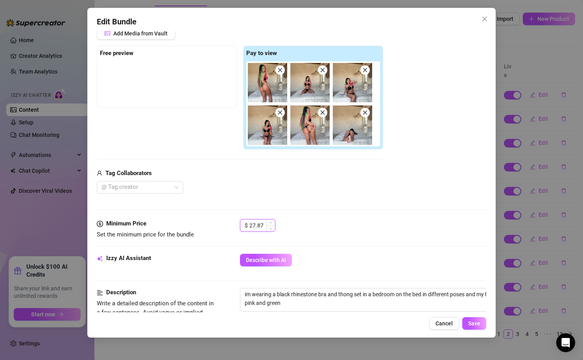
click at [253, 223] on input "27.87" at bounding box center [262, 225] width 26 height 12
click at [307, 238] on div "$ 37.87" at bounding box center [363, 229] width 246 height 20
click at [254, 226] on input "37.87" at bounding box center [262, 225] width 26 height 12
type input "27.87"
click at [477, 327] on button "Save" at bounding box center [474, 323] width 24 height 13
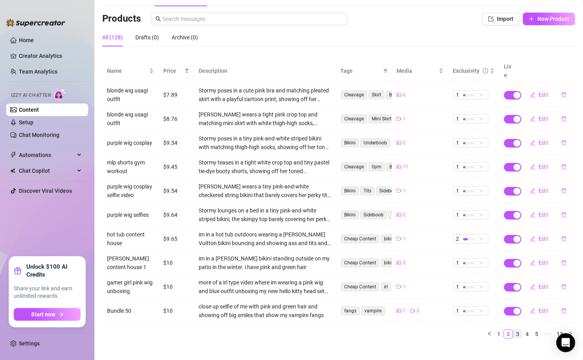
click at [521, 329] on link "3" at bounding box center [517, 333] width 9 height 9
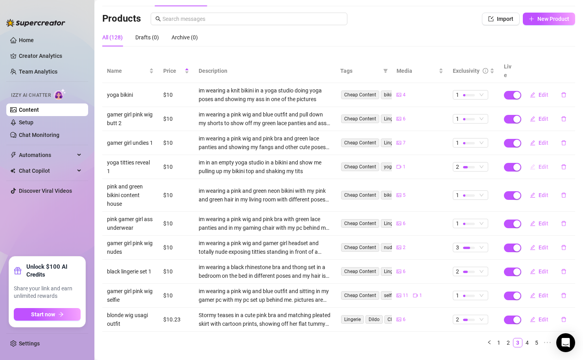
click at [541, 164] on span "Edit" at bounding box center [543, 167] width 10 height 6
type textarea "its always titty [DATE] somewhere right?"
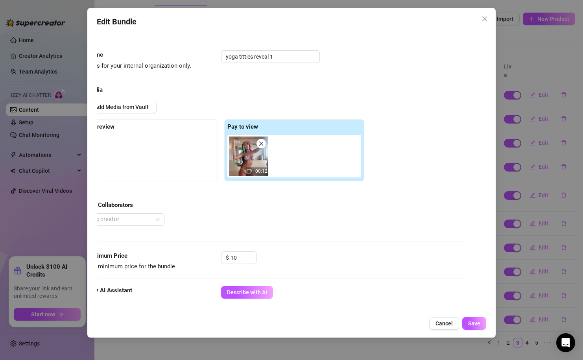
scroll to position [40, 18]
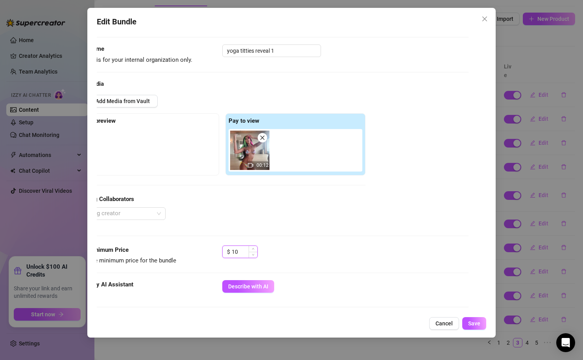
click at [240, 247] on input "10" at bounding box center [245, 252] width 26 height 12
type input "1"
type input "27.54"
click at [470, 325] on span "Save" at bounding box center [474, 323] width 12 height 6
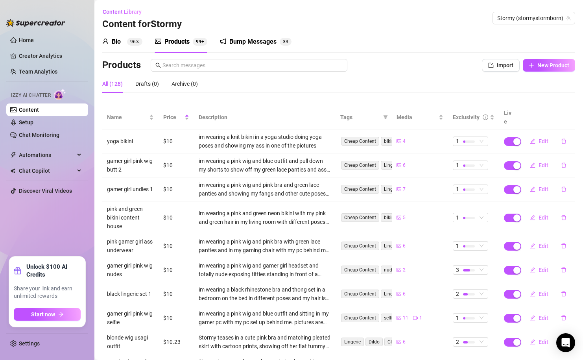
scroll to position [55, 0]
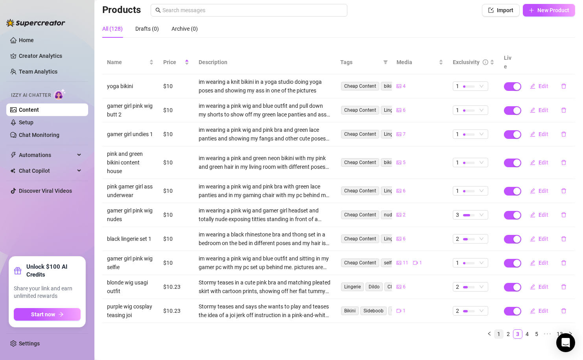
click at [501, 329] on link "1" at bounding box center [498, 333] width 9 height 9
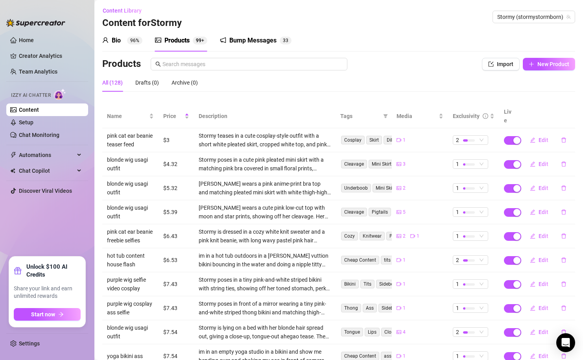
scroll to position [0, 0]
